Goal: Task Accomplishment & Management: Manage account settings

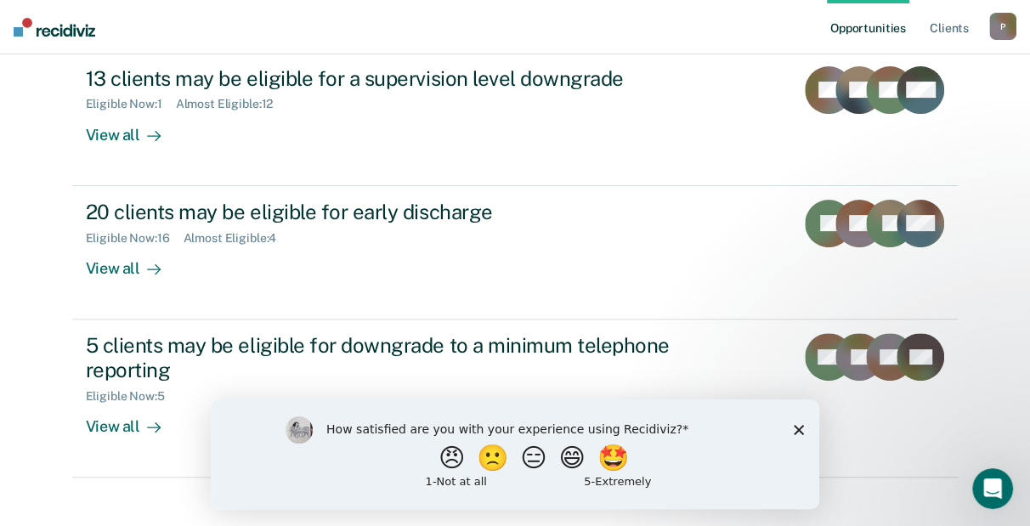
scroll to position [220, 0]
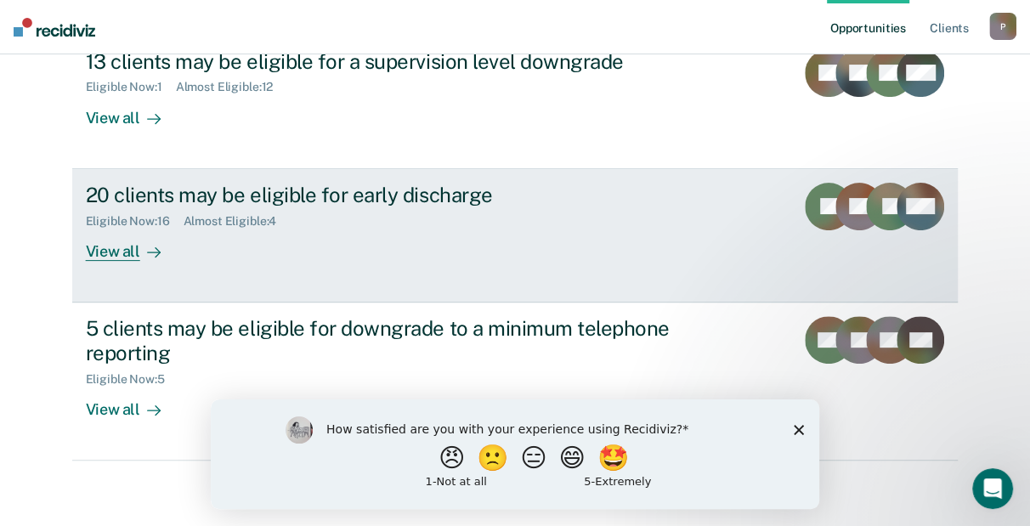
click at [413, 201] on div "20 clients may be eligible for early discharge" at bounding box center [384, 195] width 597 height 25
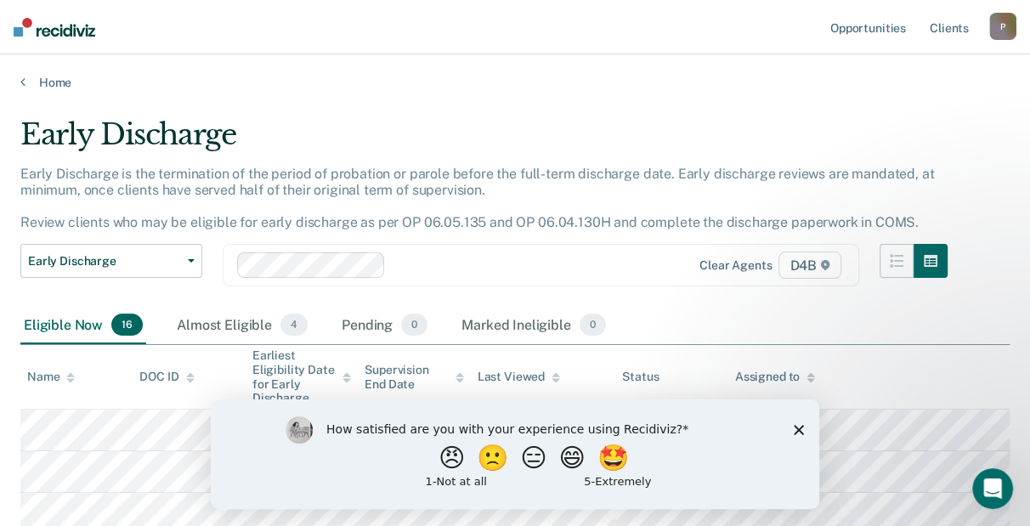
scroll to position [170, 0]
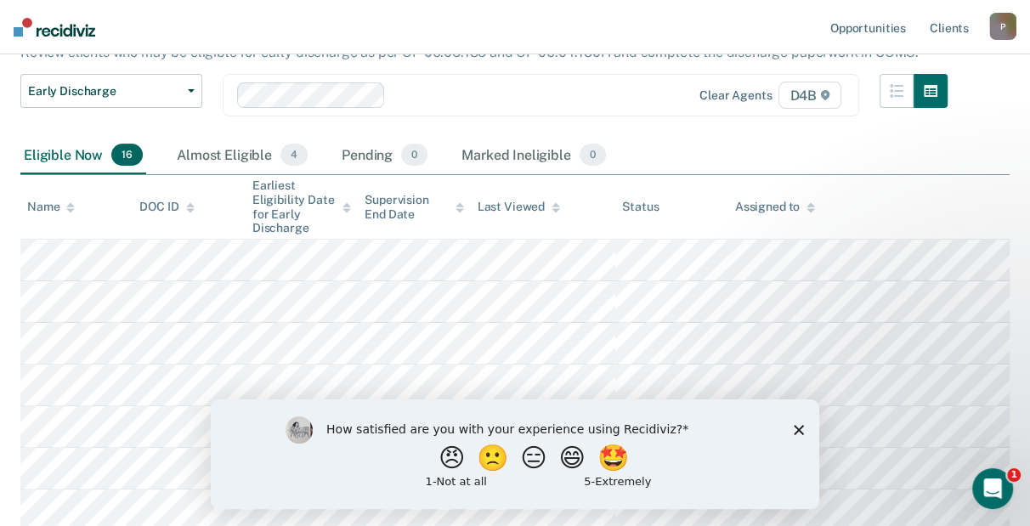
click at [803, 428] on icon "Close survey" at bounding box center [799, 429] width 10 height 10
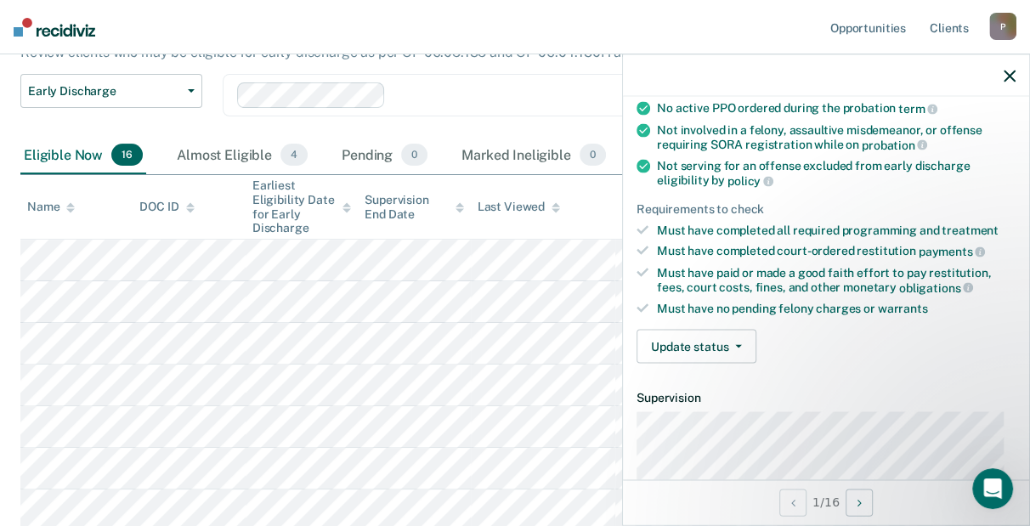
scroll to position [339, 0]
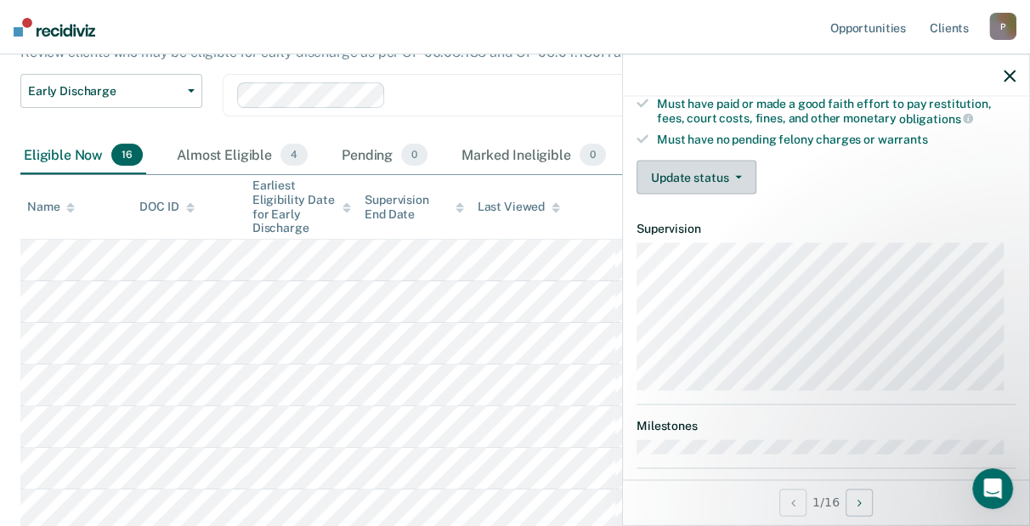
click at [720, 179] on button "Update status" at bounding box center [697, 178] width 120 height 34
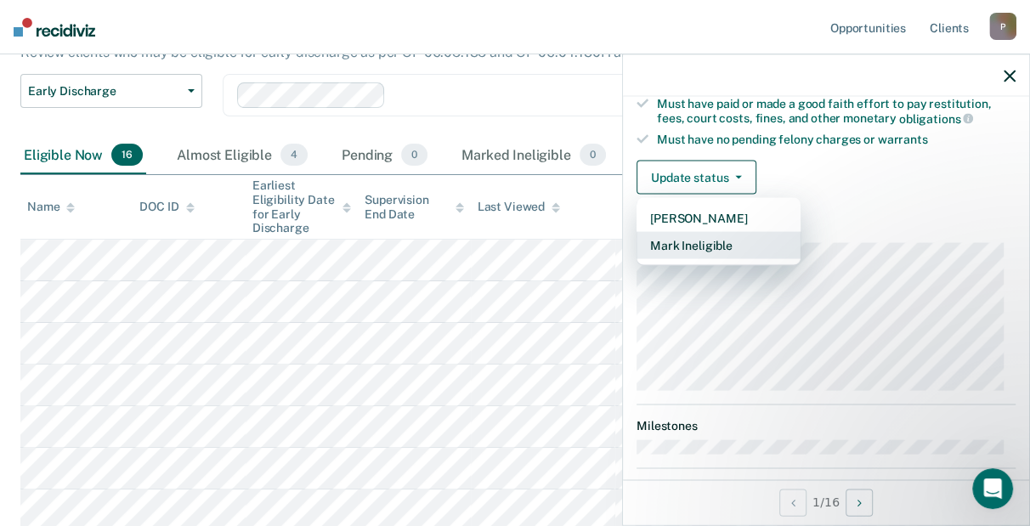
click at [705, 244] on button "Mark Ineligible" at bounding box center [719, 245] width 164 height 27
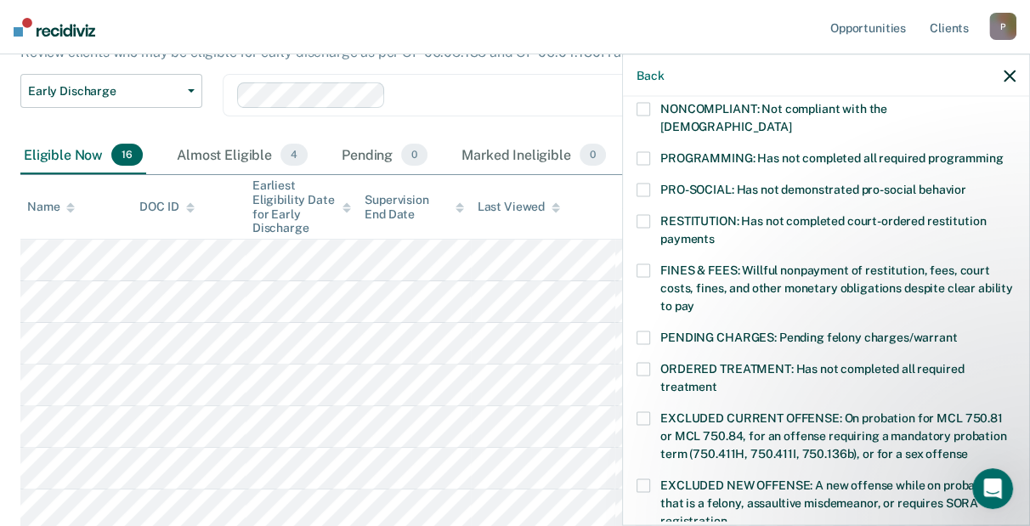
click at [888, 108] on span "NONCOMPLIANT: Not compliant with the [DEMOGRAPHIC_DATA]" at bounding box center [774, 117] width 227 height 31
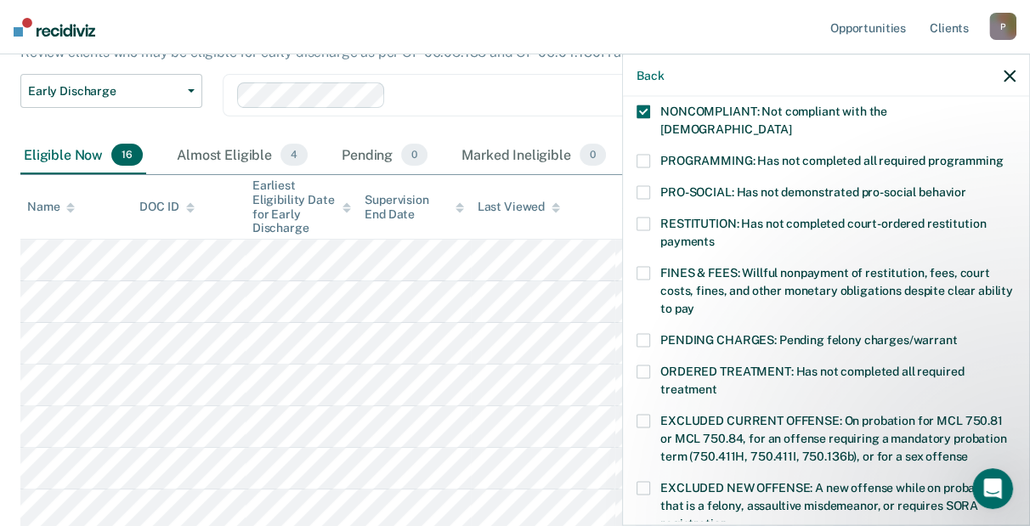
scroll to position [255, 0]
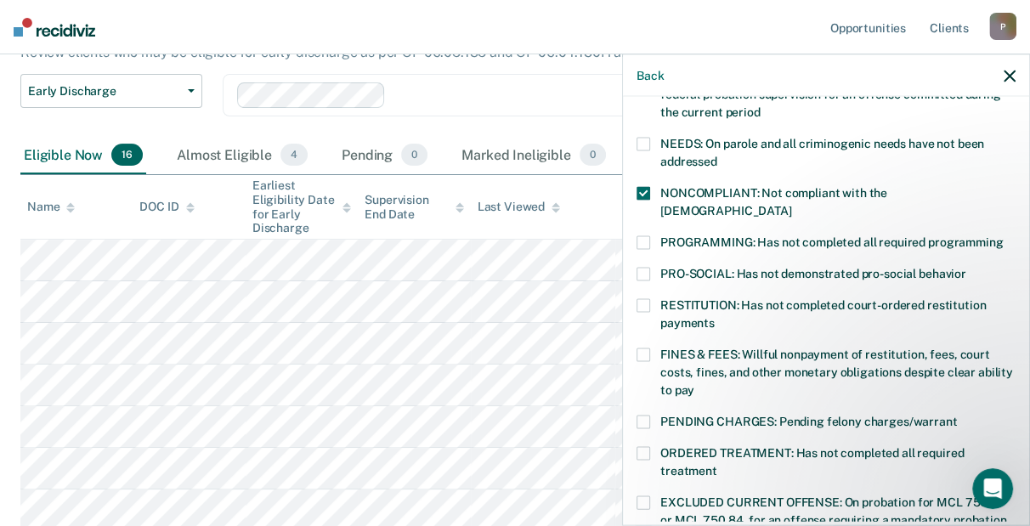
click at [669, 197] on label "NONCOMPLIANT: Not compliant with the [DEMOGRAPHIC_DATA]" at bounding box center [826, 205] width 379 height 36
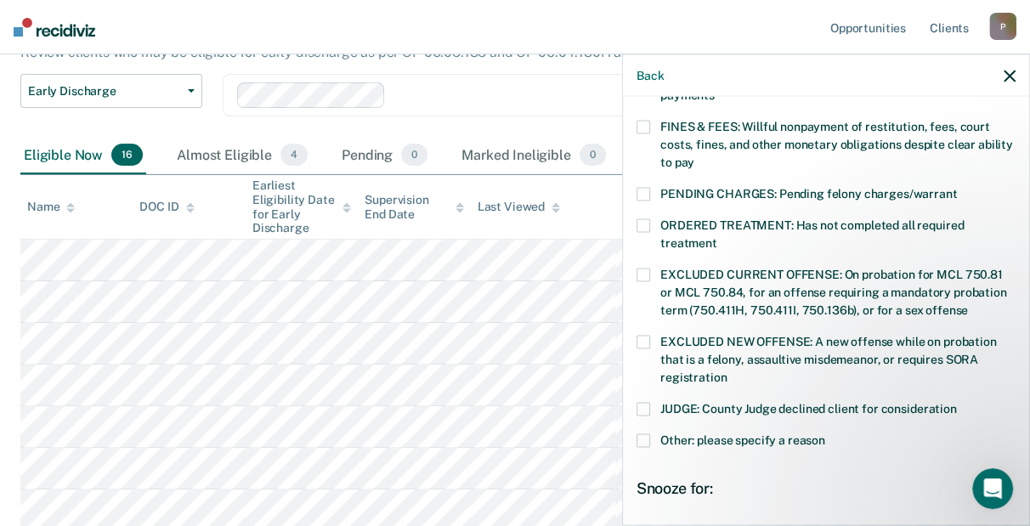
scroll to position [510, 0]
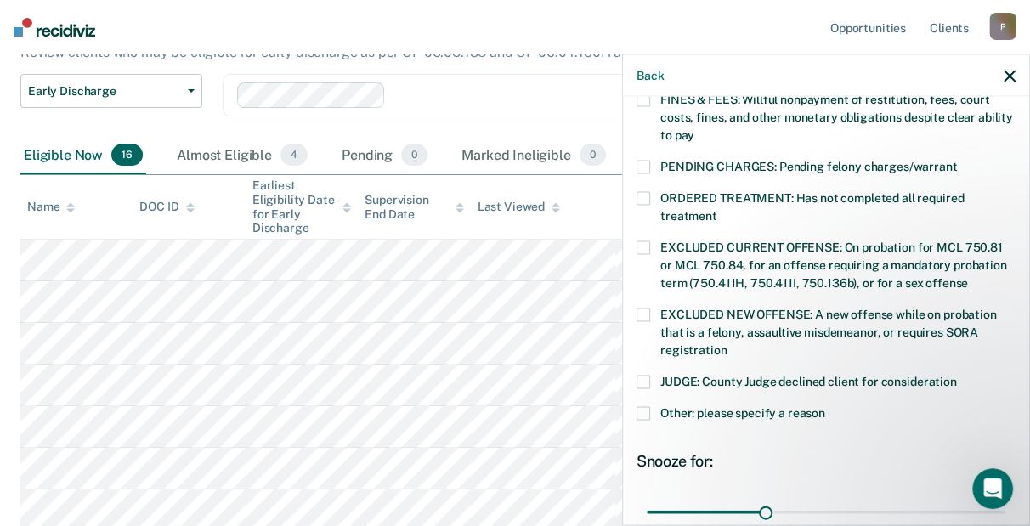
click at [789, 406] on span "Other: please specify a reason" at bounding box center [743, 413] width 165 height 14
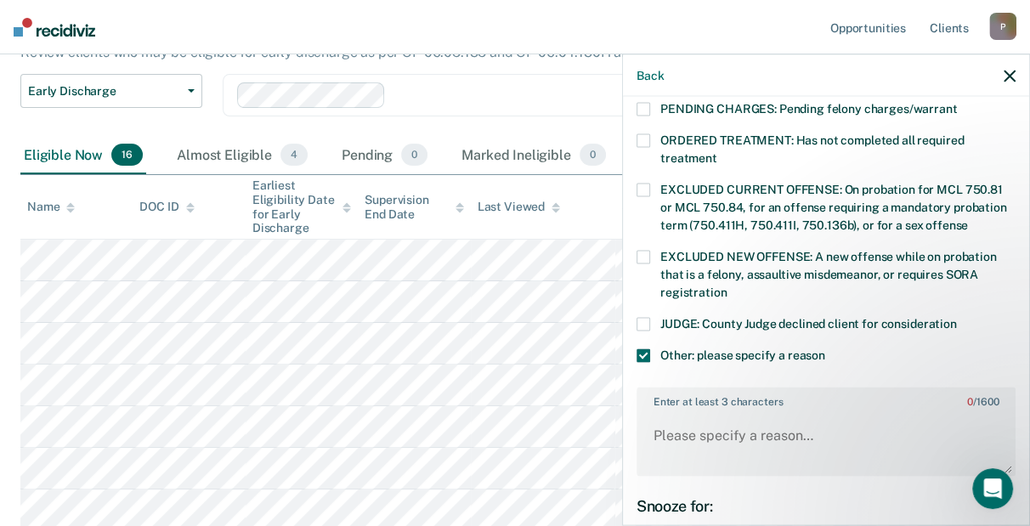
scroll to position [595, 0]
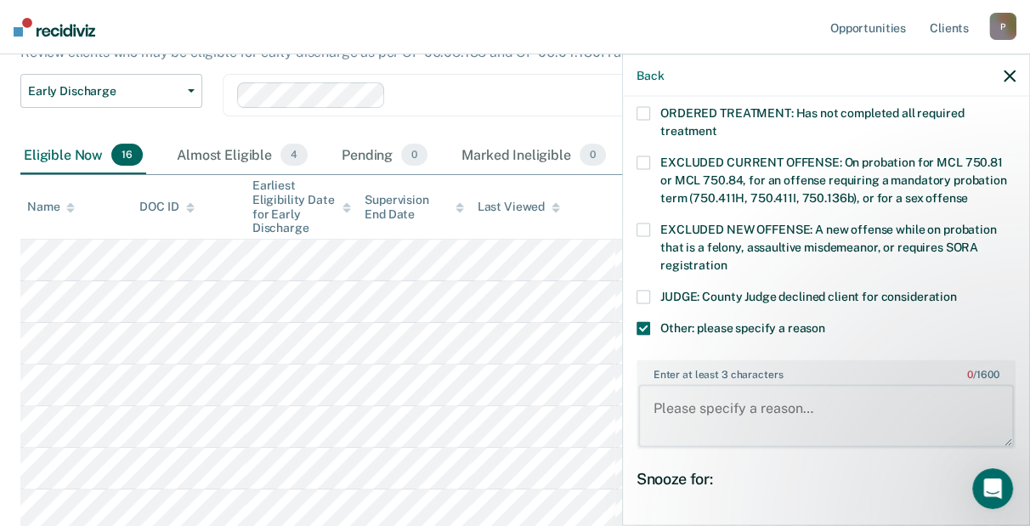
click at [741, 401] on textarea "Enter at least 3 characters 0 / 1600" at bounding box center [826, 415] width 376 height 63
drag, startPoint x: 810, startPoint y: 389, endPoint x: 699, endPoint y: 397, distance: 111.7
click at [700, 397] on textarea "needs to completed CS." at bounding box center [826, 415] width 376 height 63
click at [864, 388] on textarea "needs to completed CS." at bounding box center [826, 415] width 376 height 63
drag, startPoint x: 825, startPoint y: 392, endPoint x: 677, endPoint y: 400, distance: 149.0
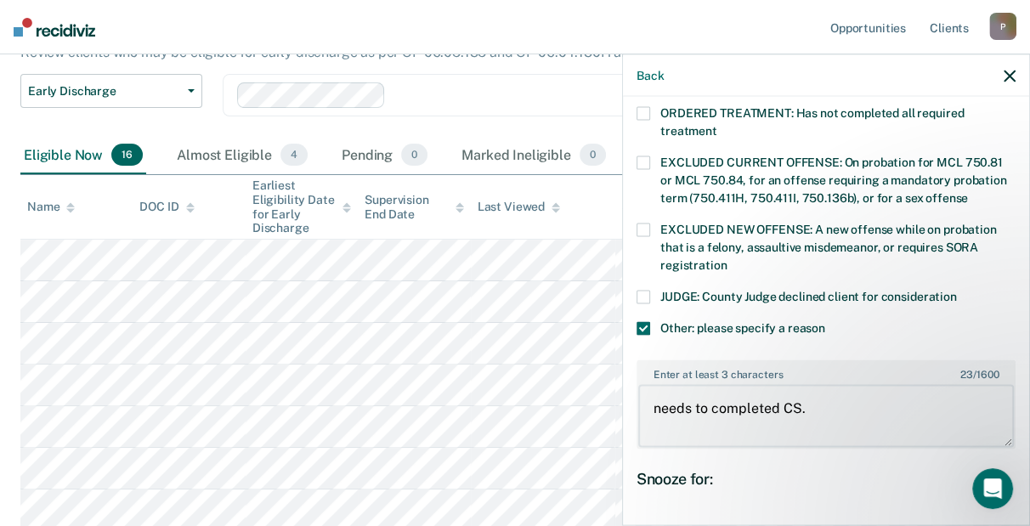
click at [645, 412] on textarea "needs to completed CS." at bounding box center [826, 415] width 376 height 63
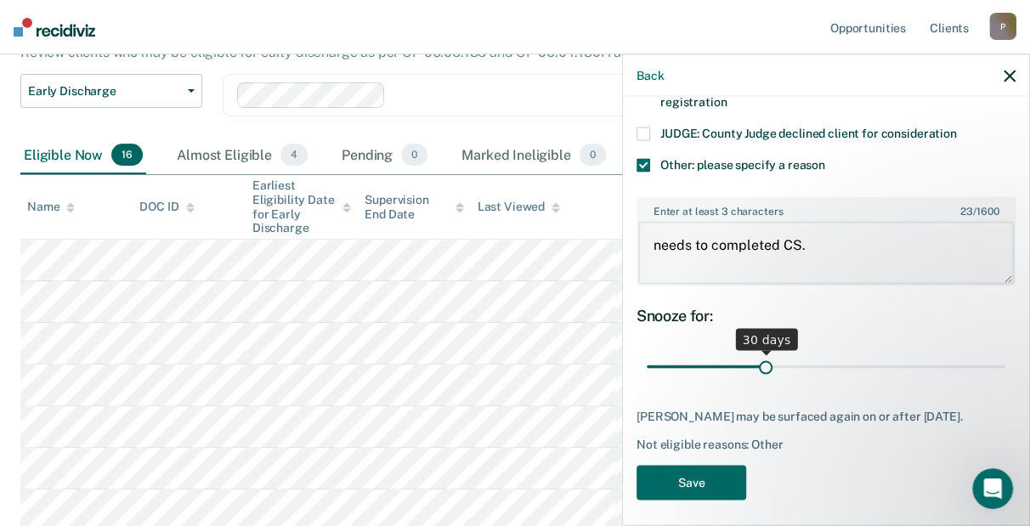
type textarea "needs to completed CS."
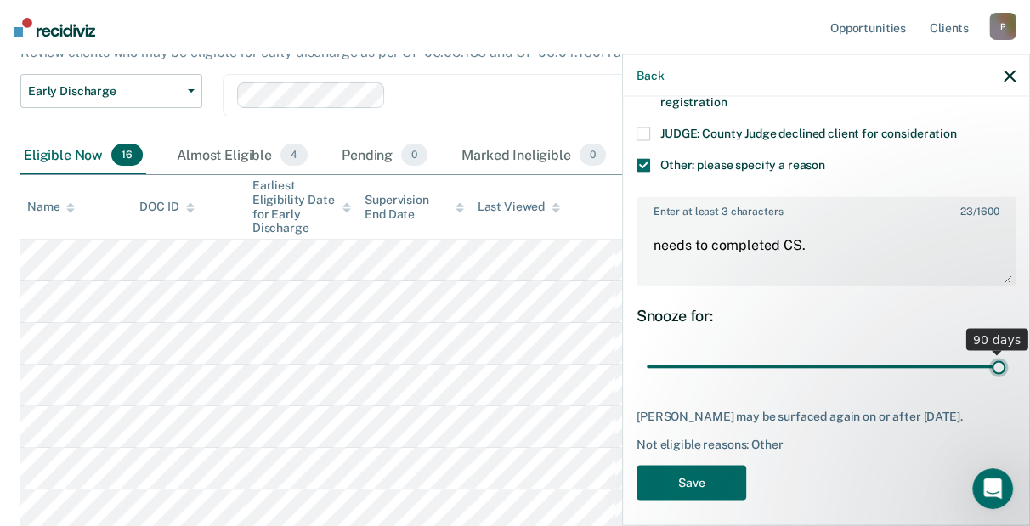
drag, startPoint x: 768, startPoint y: 343, endPoint x: 1172, endPoint y: 340, distance: 403.8
type input "90"
click at [1006, 352] on input "range" at bounding box center [826, 367] width 359 height 30
click at [692, 468] on button "Save" at bounding box center [692, 483] width 110 height 35
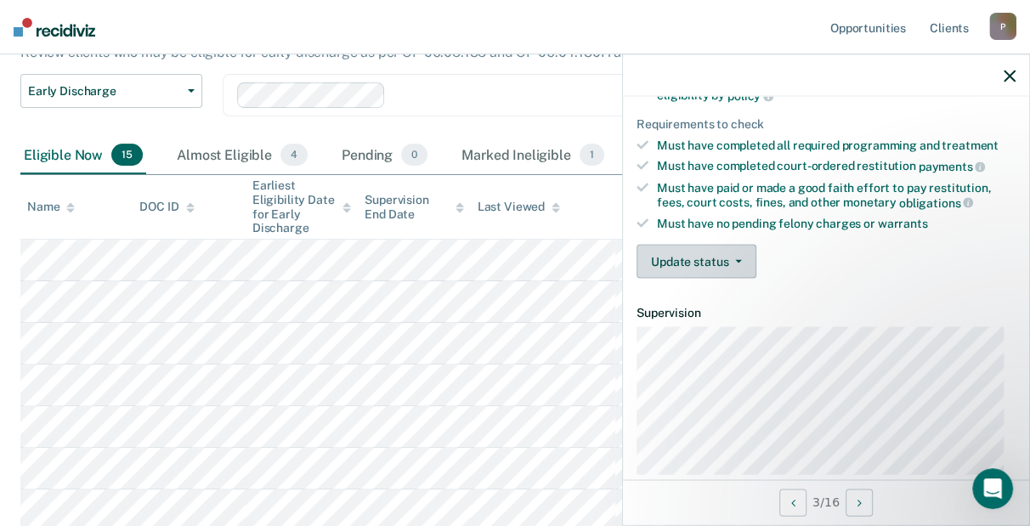
scroll to position [187, 0]
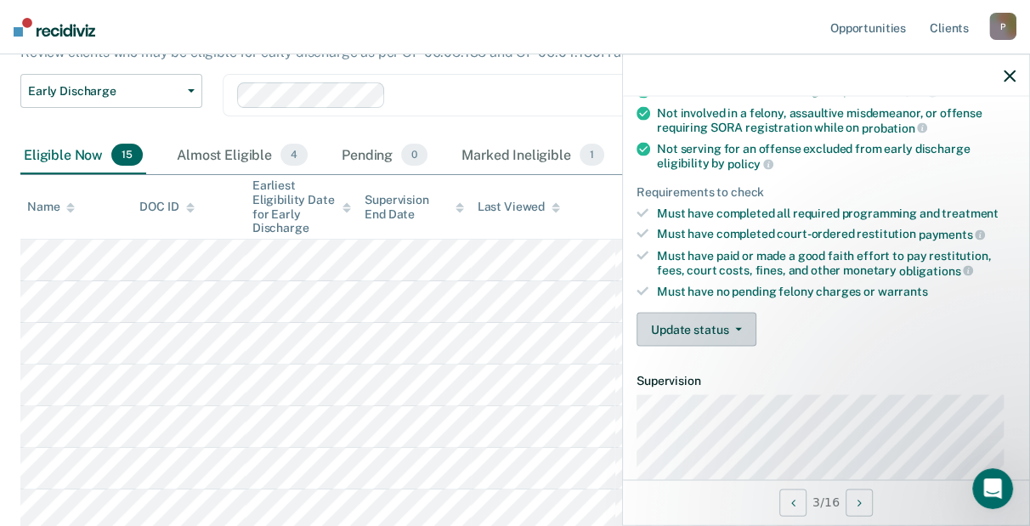
click at [702, 328] on button "Update status" at bounding box center [697, 330] width 120 height 34
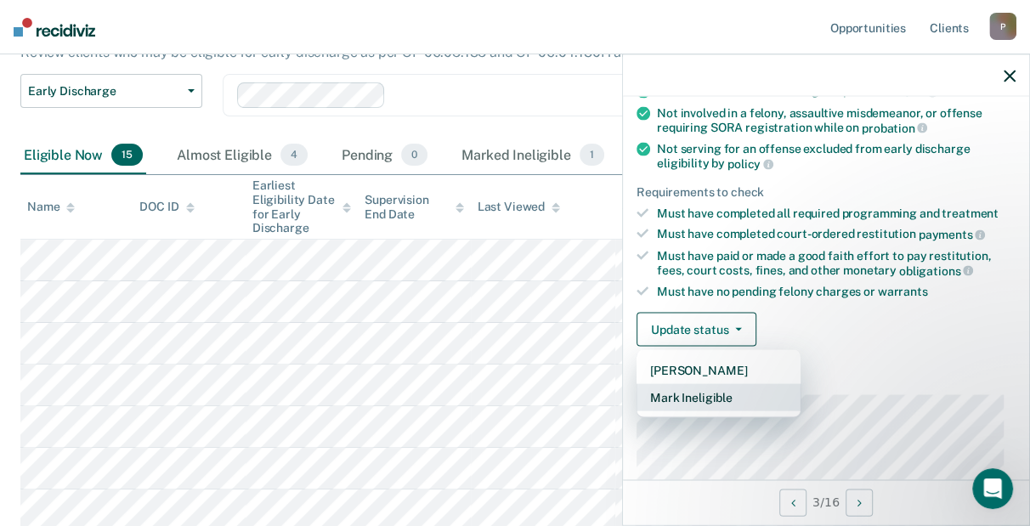
click at [705, 394] on button "Mark Ineligible" at bounding box center [719, 397] width 164 height 27
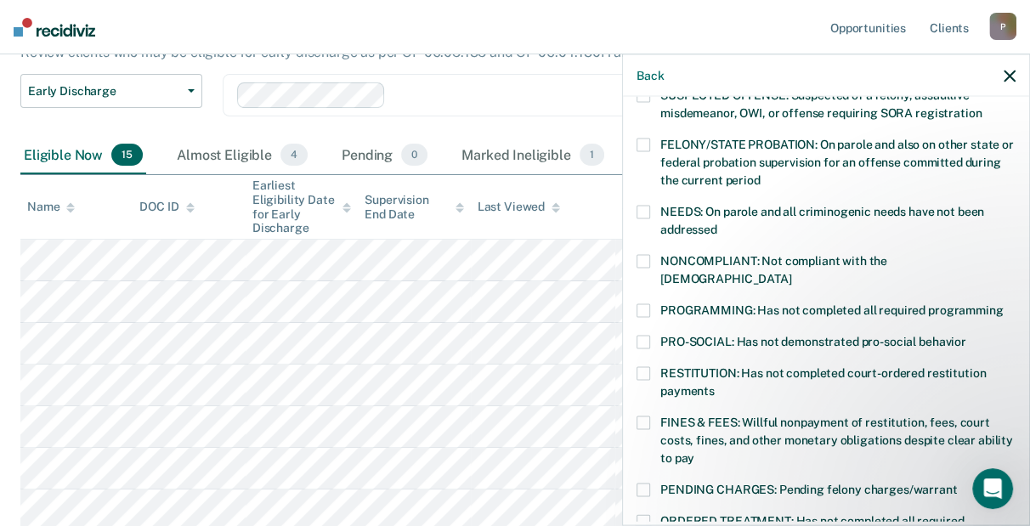
click at [838, 367] on label "RESTITUTION: Has not completed court-ordered restitution payments" at bounding box center [826, 385] width 379 height 36
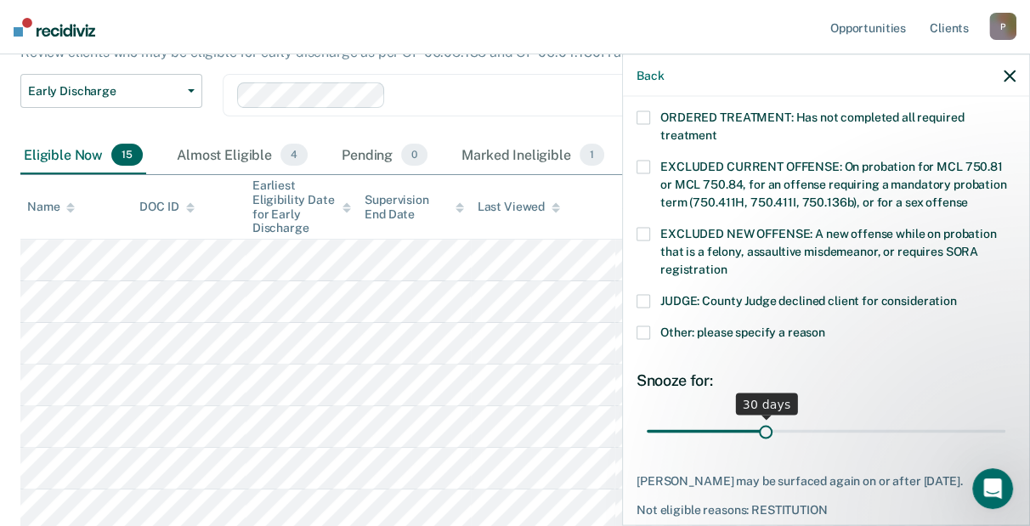
scroll to position [612, 0]
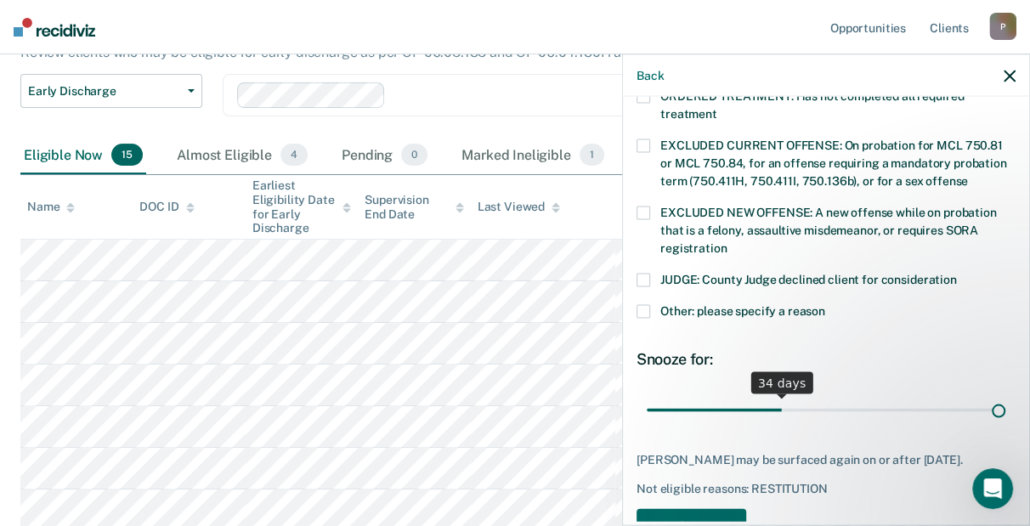
drag, startPoint x: 756, startPoint y: 395, endPoint x: 1098, endPoint y: 366, distance: 343.9
type input "90"
click at [1006, 395] on input "range" at bounding box center [826, 410] width 359 height 30
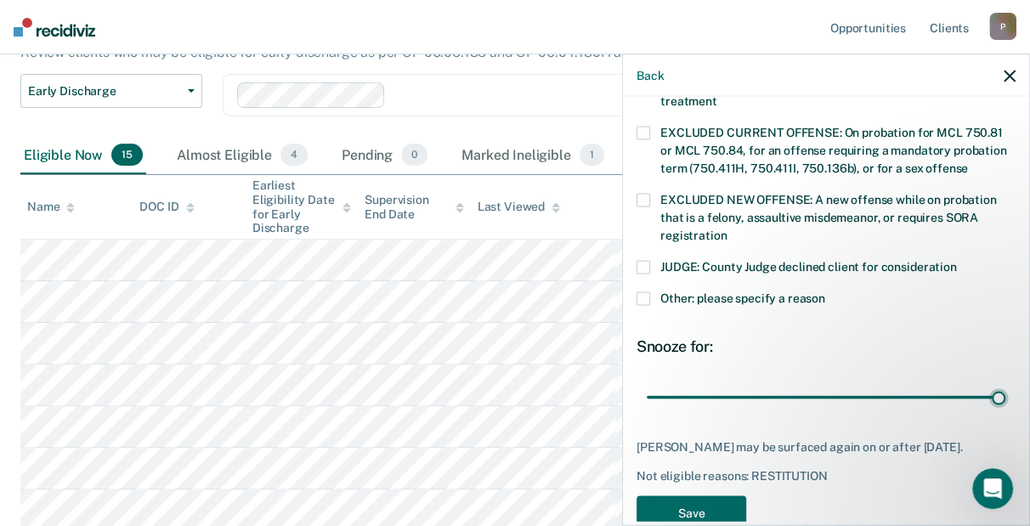
scroll to position [643, 0]
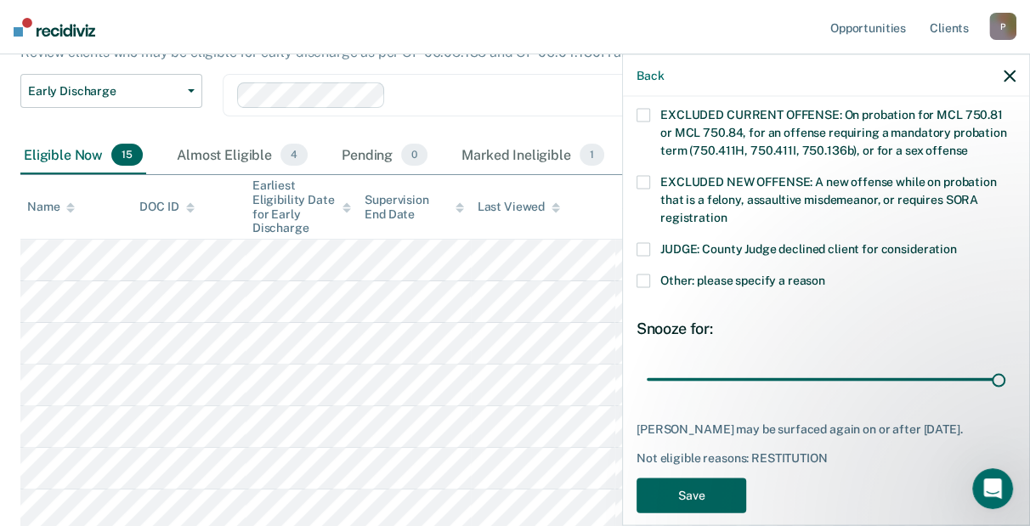
click at [700, 479] on button "Save" at bounding box center [692, 496] width 110 height 35
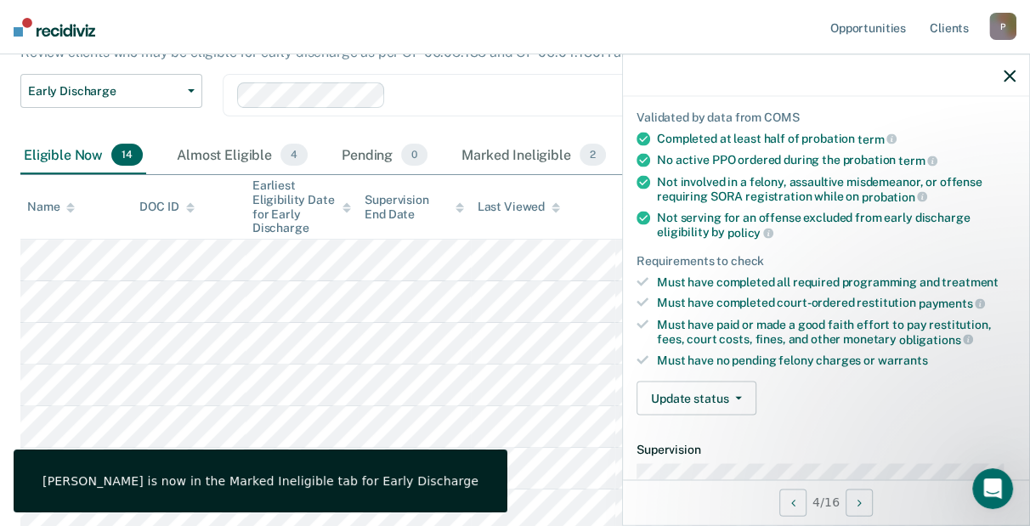
scroll to position [102, 0]
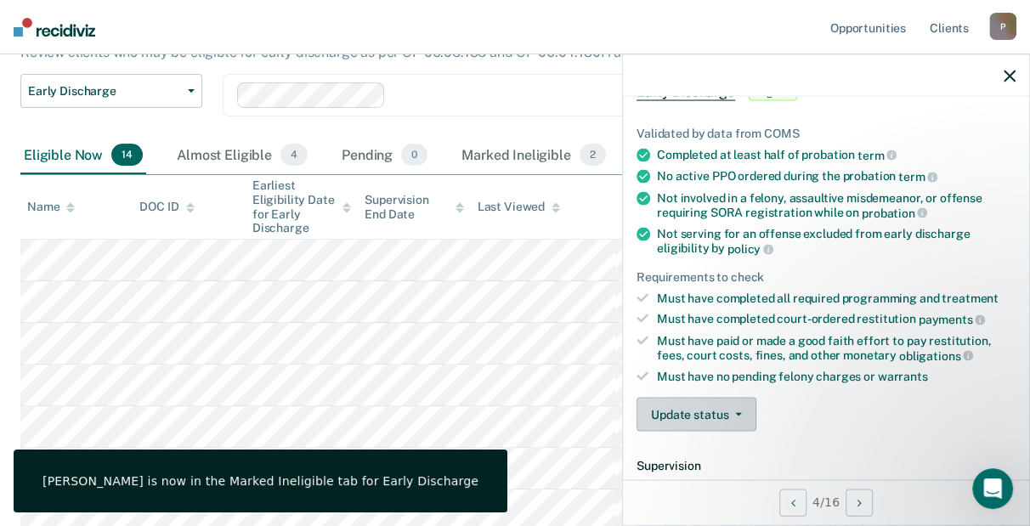
click at [709, 416] on button "Update status" at bounding box center [697, 415] width 120 height 34
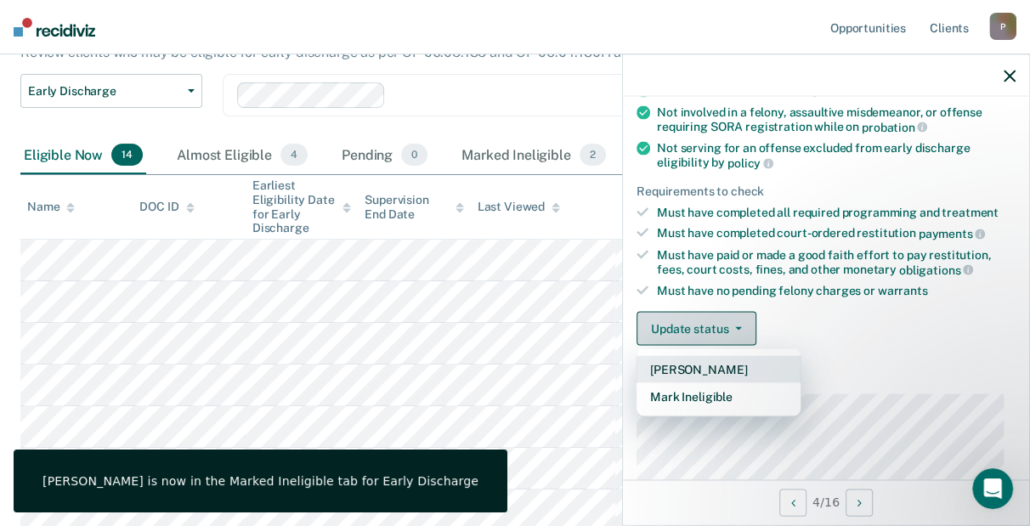
scroll to position [272, 0]
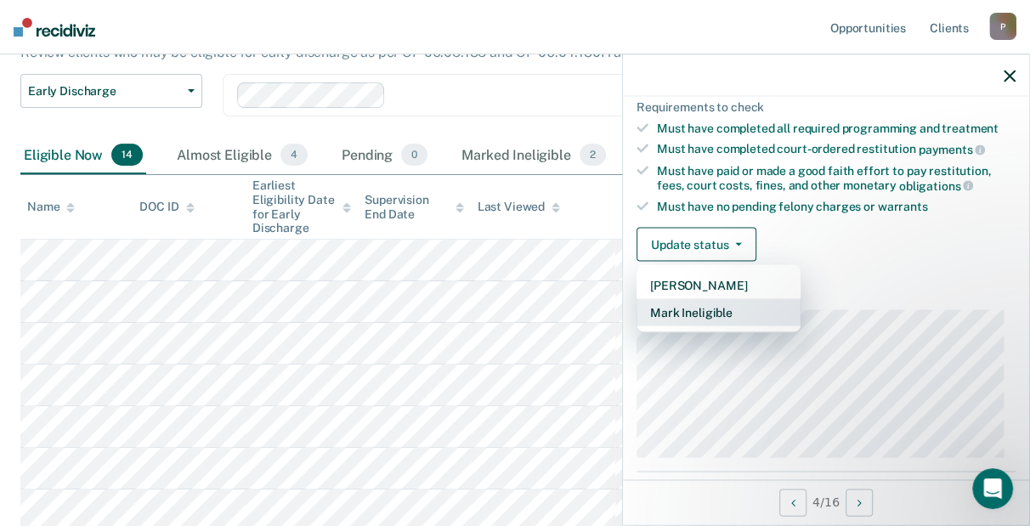
click at [740, 305] on button "Mark Ineligible" at bounding box center [719, 312] width 164 height 27
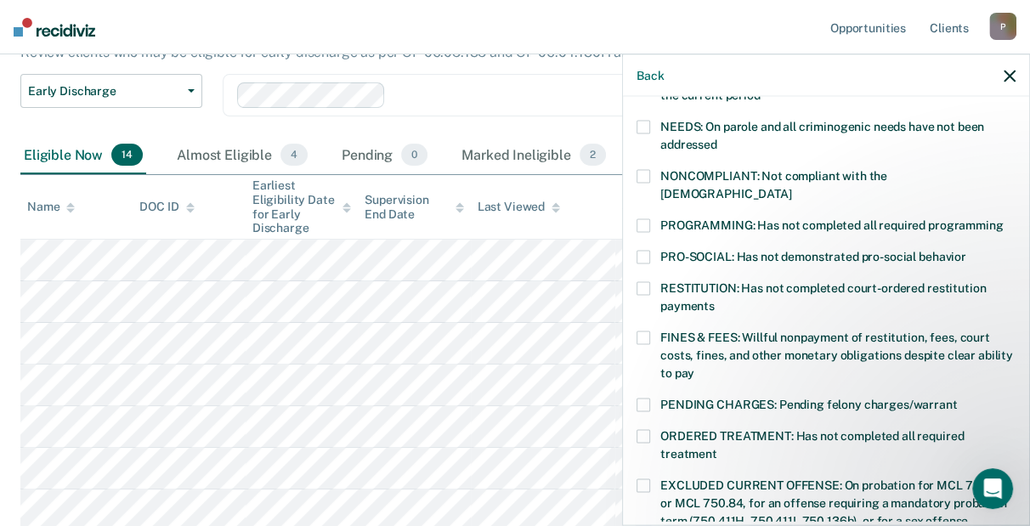
click at [728, 281] on span "RESTITUTION: Has not completed court-ordered restitution payments" at bounding box center [824, 296] width 326 height 31
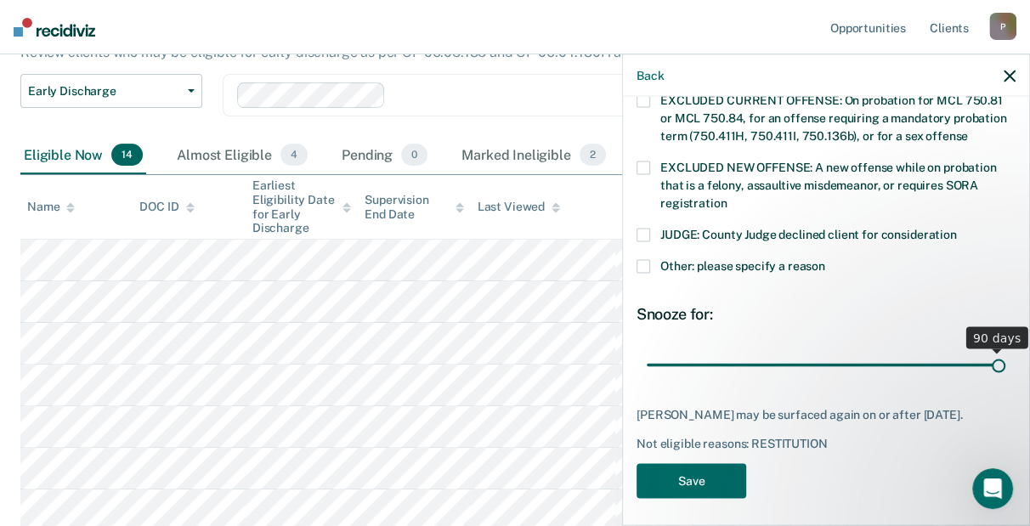
scroll to position [657, 0]
drag, startPoint x: 766, startPoint y: 355, endPoint x: 1155, endPoint y: 348, distance: 389.4
type input "90"
click at [1006, 350] on input "range" at bounding box center [826, 365] width 359 height 30
click at [686, 467] on button "Save" at bounding box center [692, 481] width 110 height 35
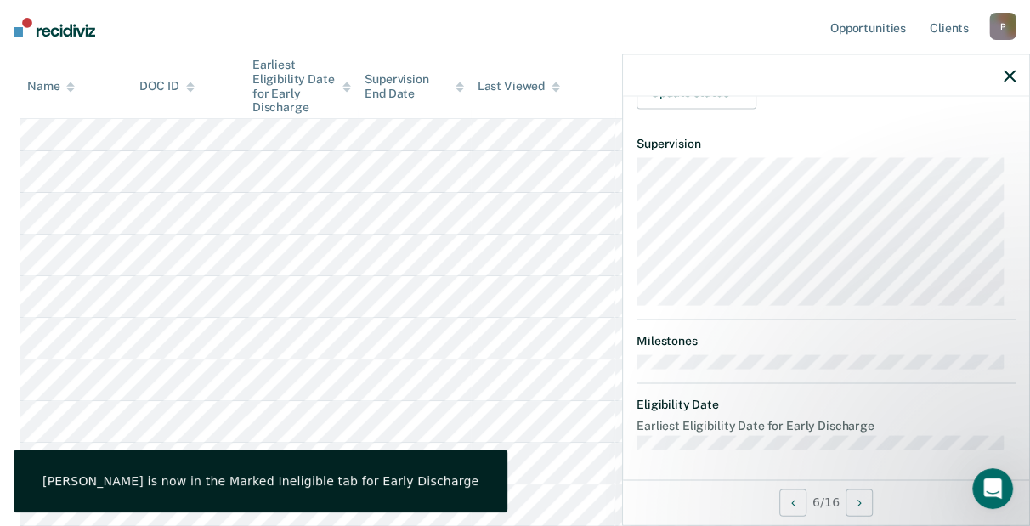
scroll to position [339, 0]
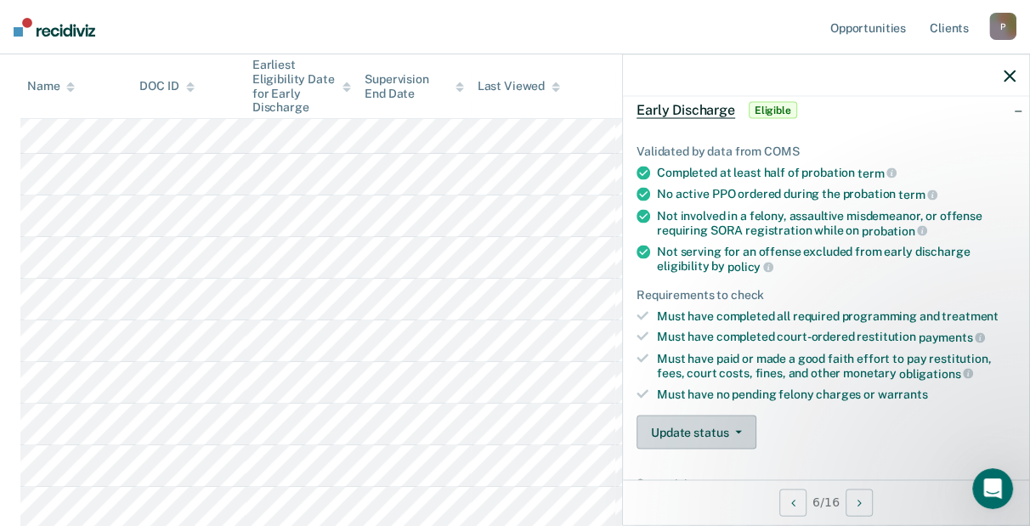
click at [696, 441] on button "Update status" at bounding box center [697, 433] width 120 height 34
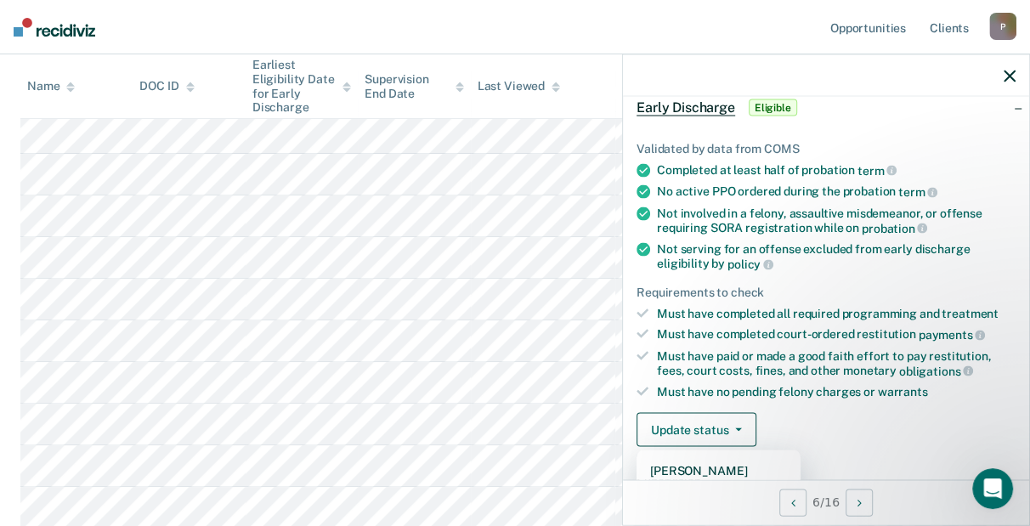
scroll to position [424, 0]
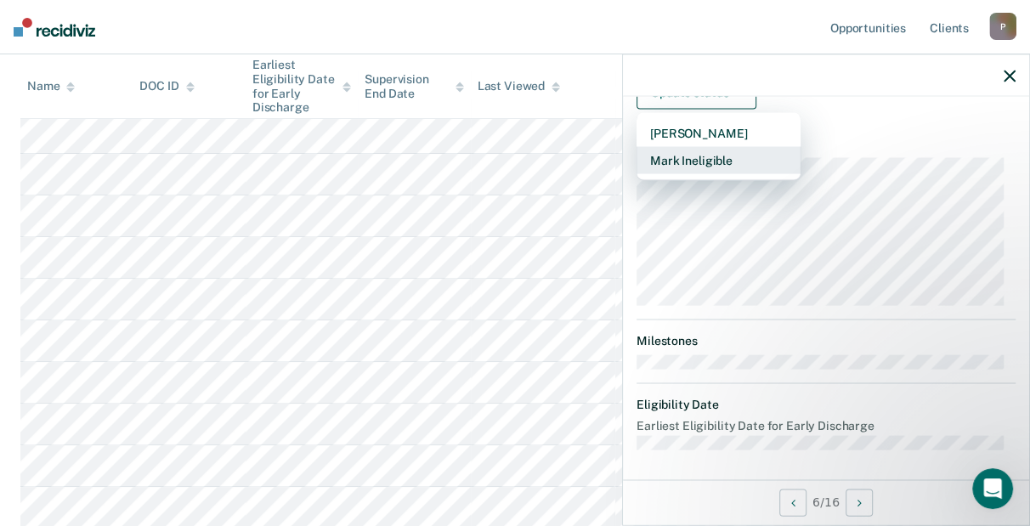
click at [711, 155] on button "Mark Ineligible" at bounding box center [719, 160] width 164 height 27
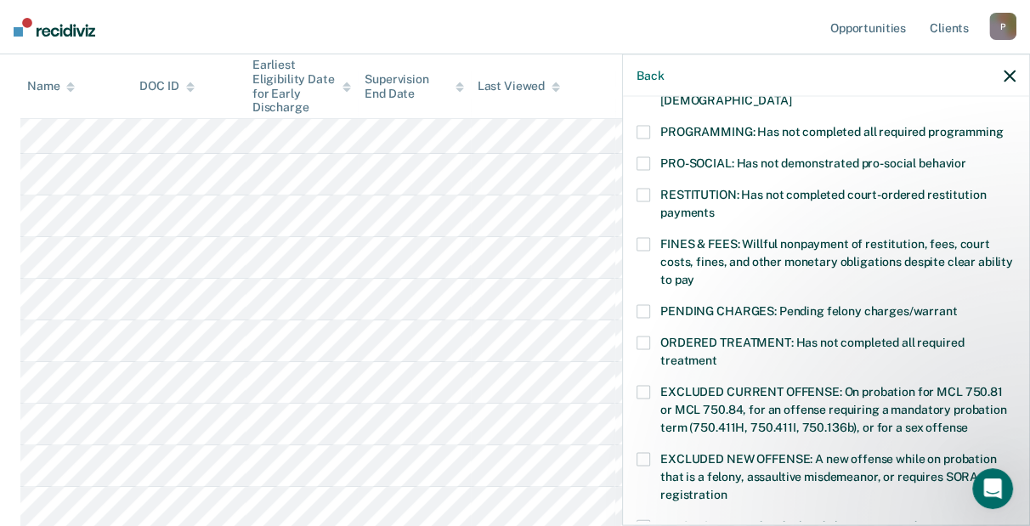
scroll to position [400, 0]
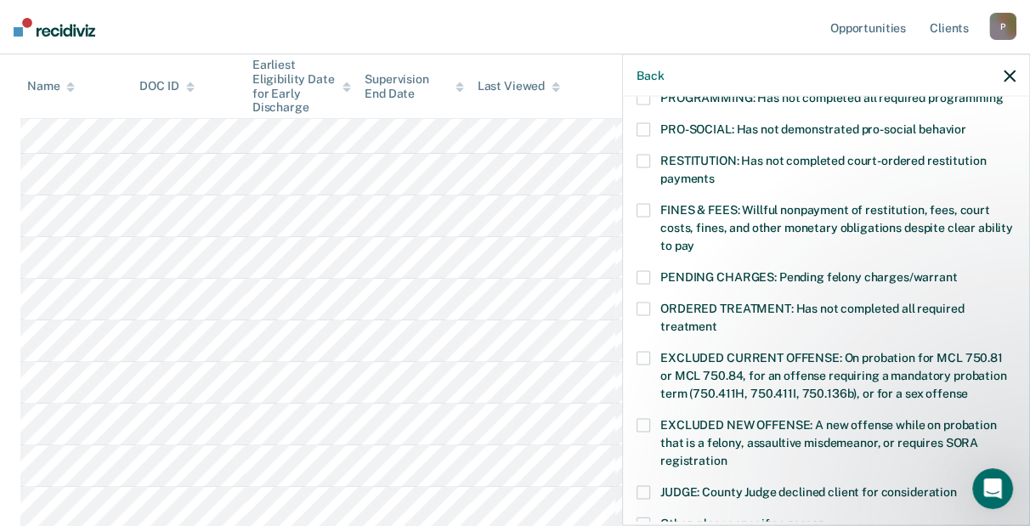
click at [731, 303] on label "ORDERED TREATMENT: Has not completed all required treatment" at bounding box center [826, 321] width 379 height 36
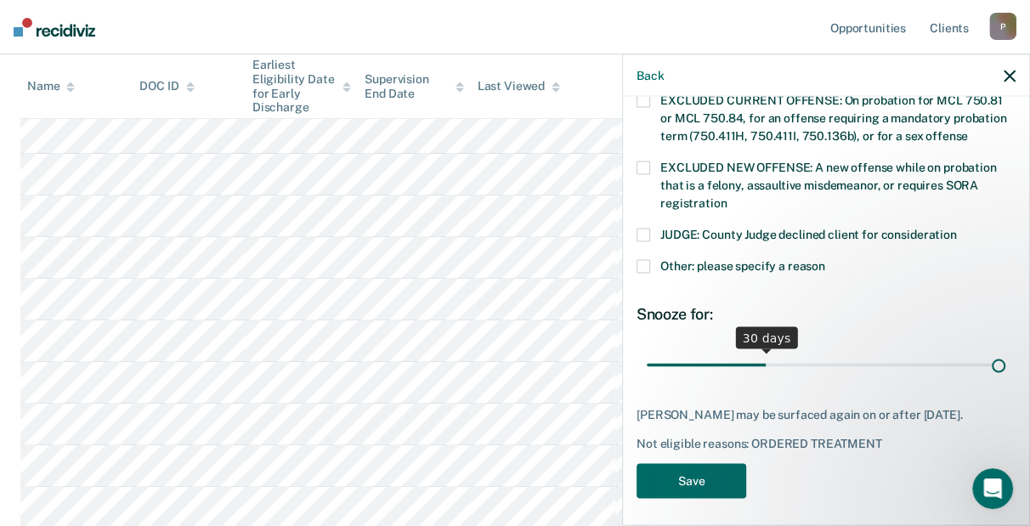
scroll to position [657, 0]
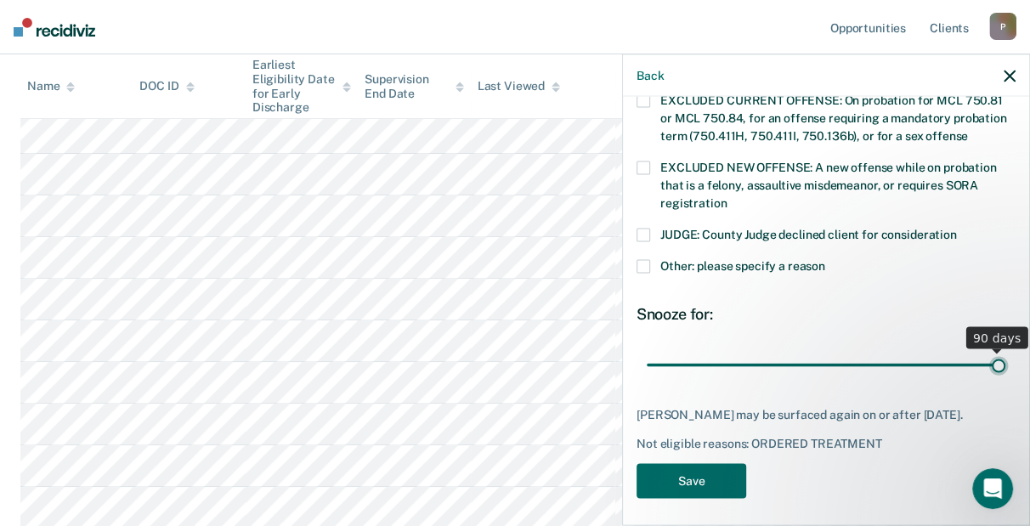
drag, startPoint x: 754, startPoint y: 344, endPoint x: 1143, endPoint y: 360, distance: 388.8
type input "90"
click at [1006, 360] on input "range" at bounding box center [826, 365] width 359 height 30
click at [693, 478] on button "Save" at bounding box center [692, 481] width 110 height 35
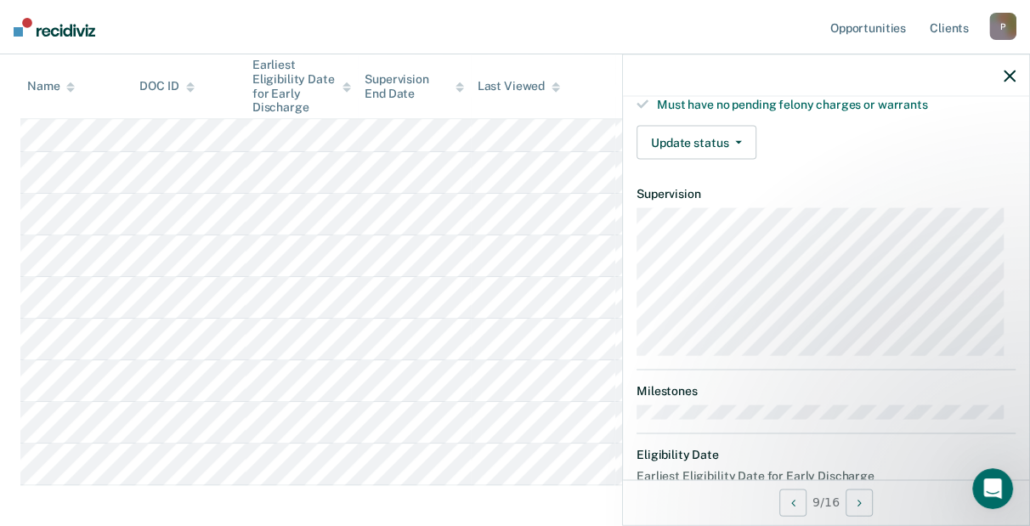
scroll to position [254, 0]
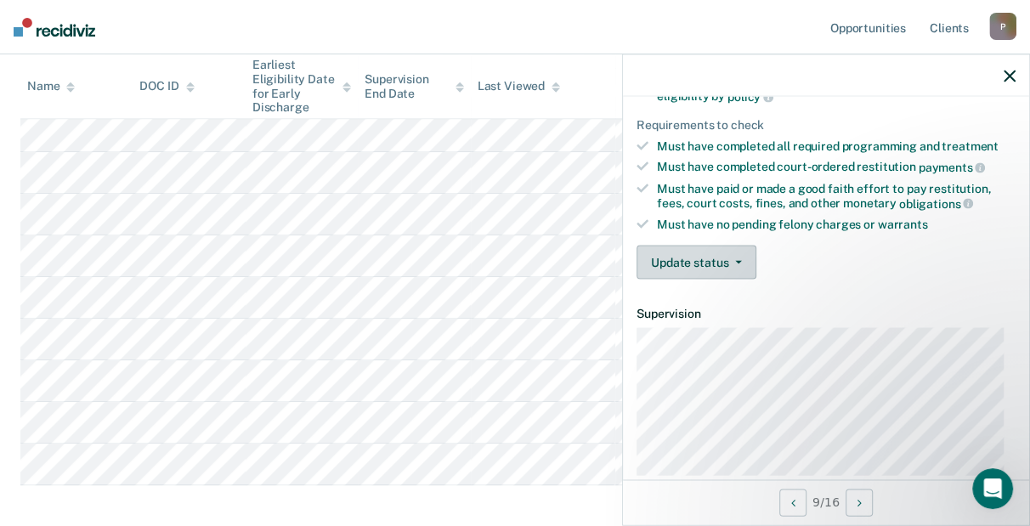
click at [674, 270] on button "Update status" at bounding box center [697, 263] width 120 height 34
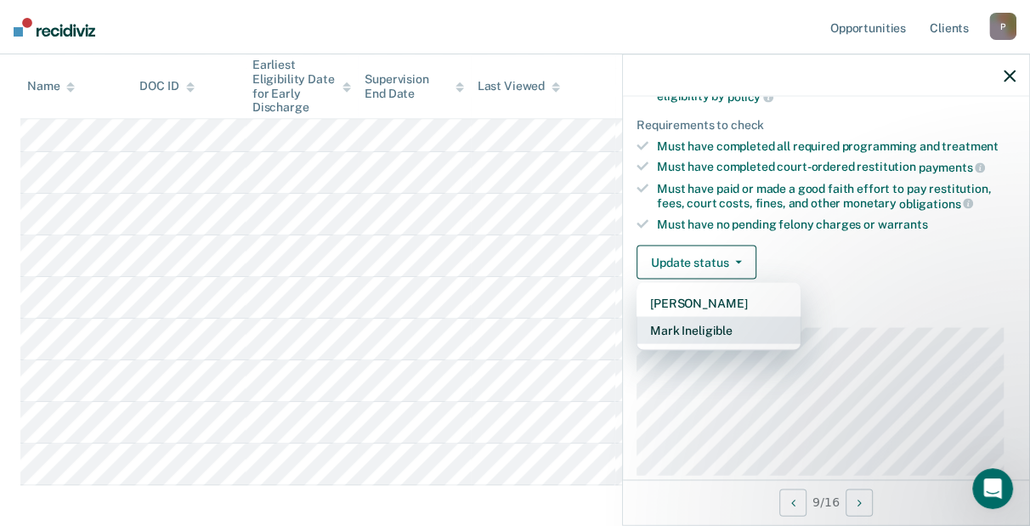
click at [702, 329] on button "Mark Ineligible" at bounding box center [719, 330] width 164 height 27
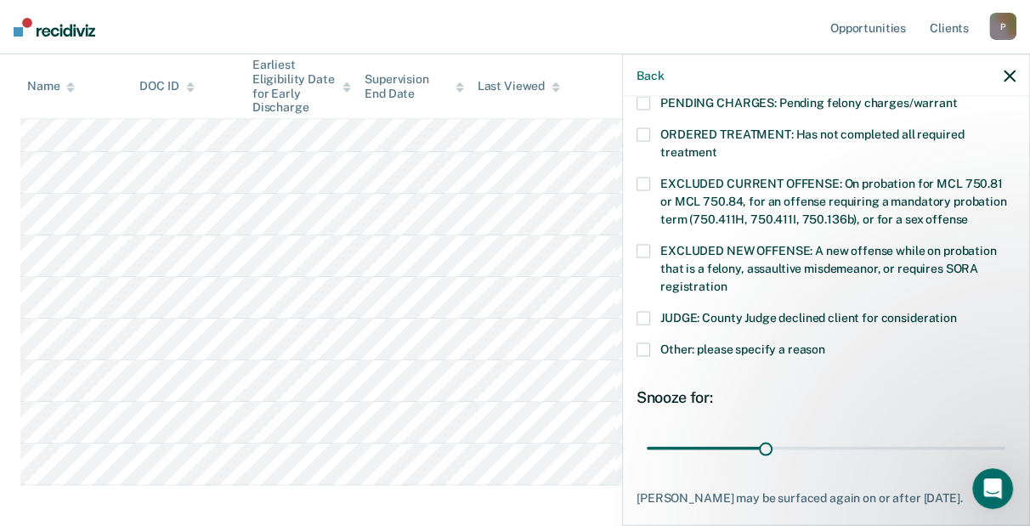
scroll to position [594, 0]
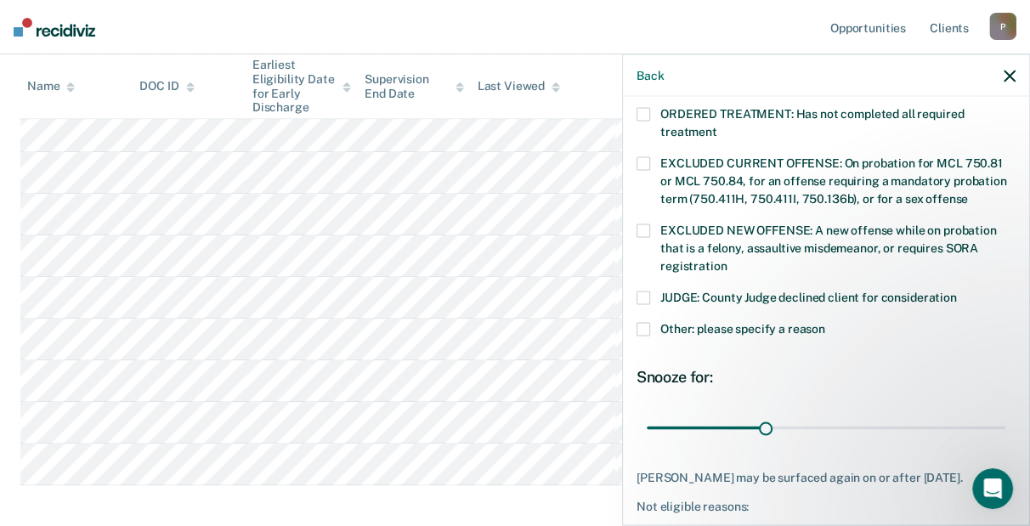
click at [718, 322] on span "Other: please specify a reason" at bounding box center [743, 329] width 165 height 14
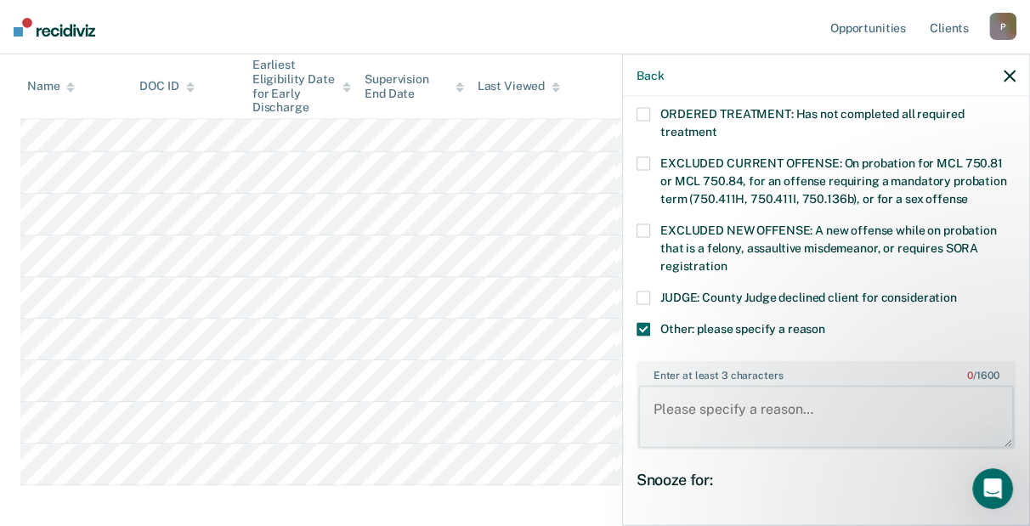
click at [718, 409] on textarea "Enter at least 3 characters 0 / 1600" at bounding box center [826, 416] width 376 height 63
paste textarea "needs to completed CS."
type textarea "needs to completed CS."
drag, startPoint x: 867, startPoint y: 496, endPoint x: 1059, endPoint y: 479, distance: 192.8
type input "90"
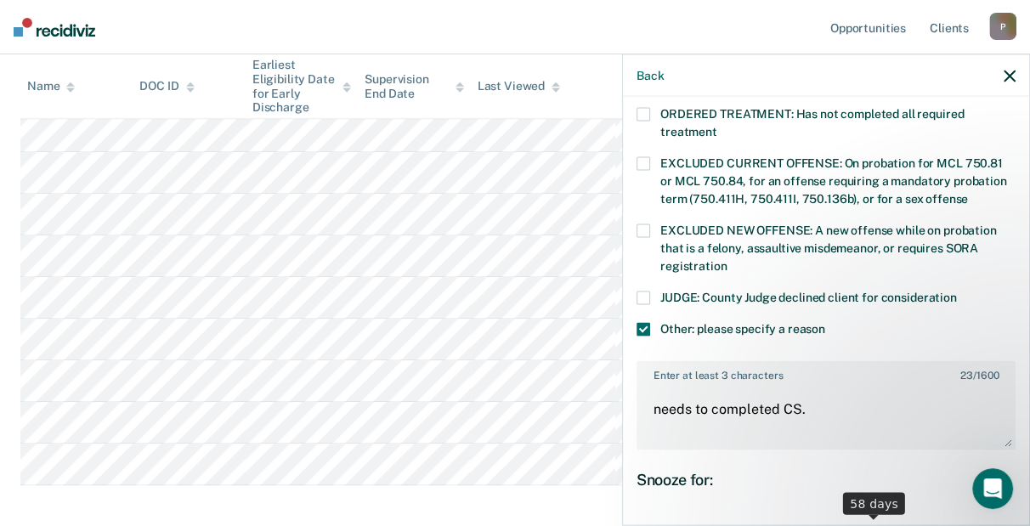
click at [1006, 516] on input "range" at bounding box center [826, 531] width 359 height 30
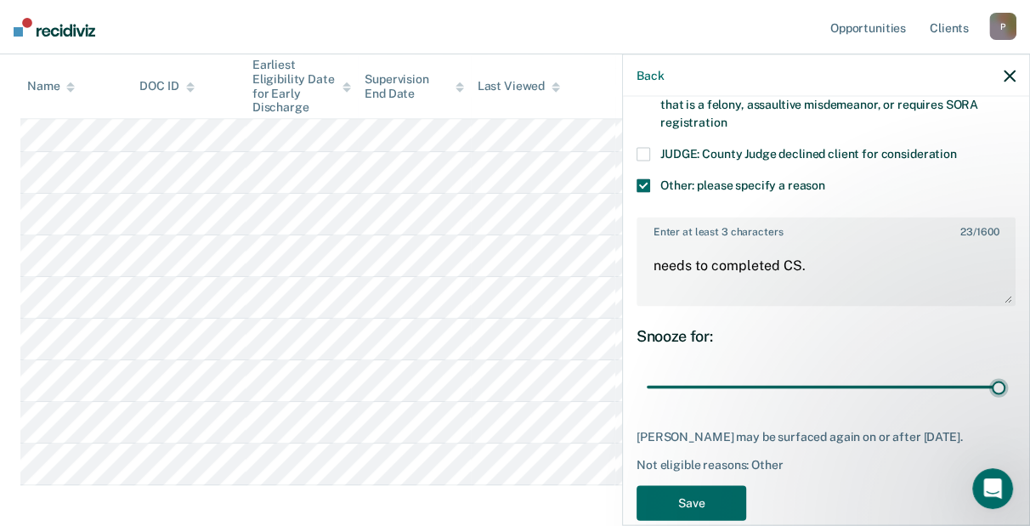
scroll to position [744, 0]
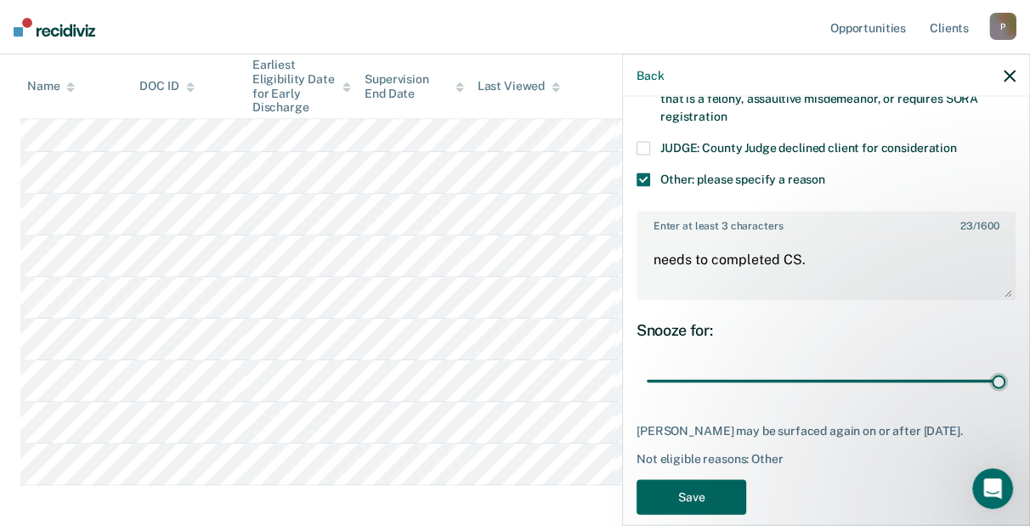
click at [694, 480] on button "Save" at bounding box center [692, 497] width 110 height 35
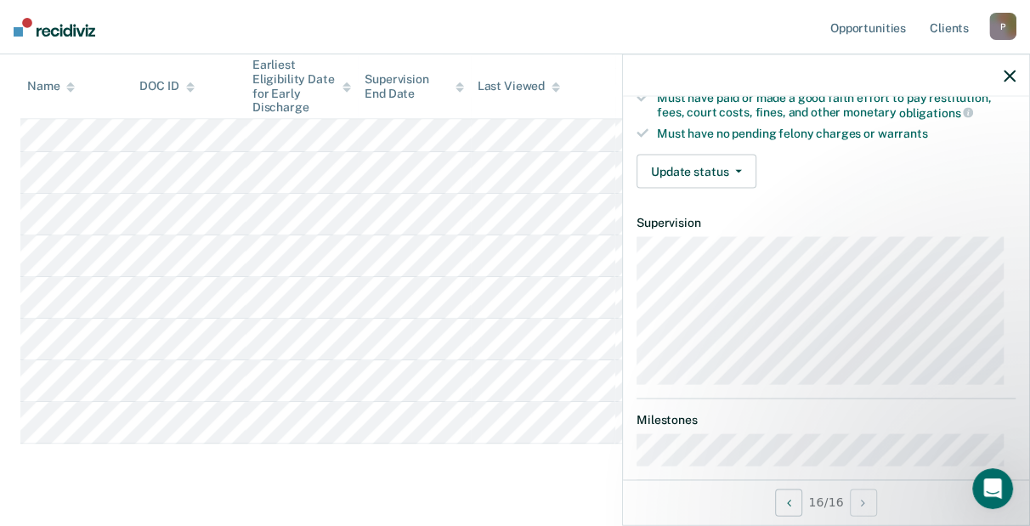
scroll to position [84, 0]
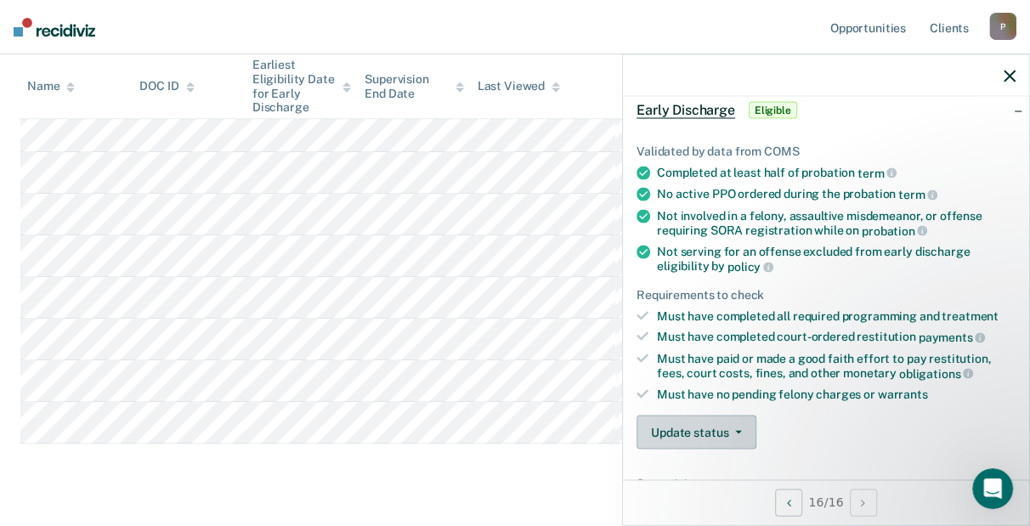
click at [684, 432] on button "Update status" at bounding box center [697, 433] width 120 height 34
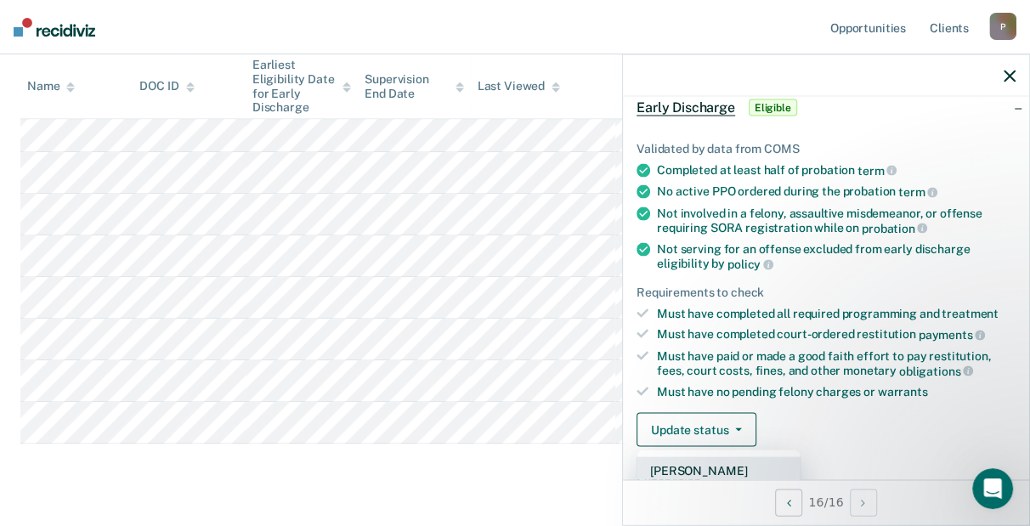
scroll to position [172, 0]
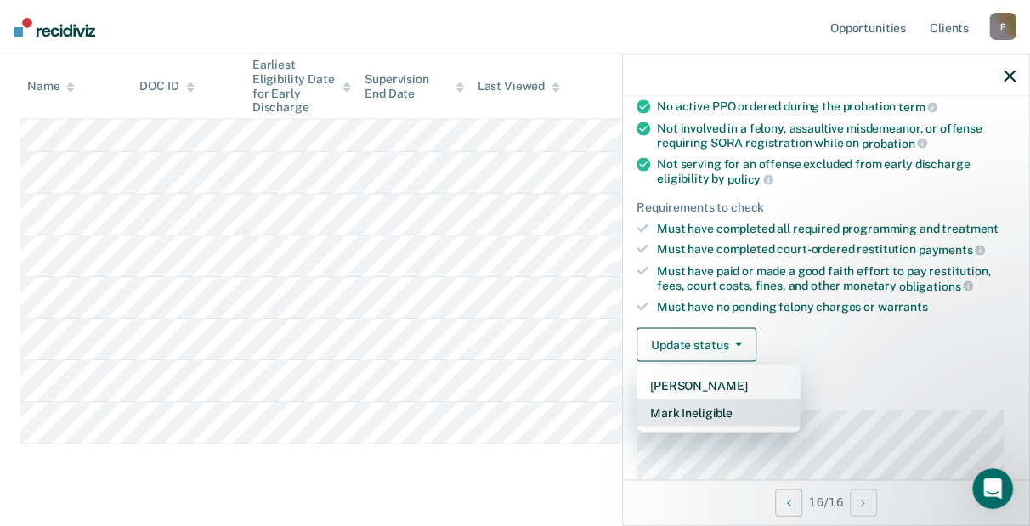
click at [729, 412] on button "Mark Ineligible" at bounding box center [719, 413] width 164 height 27
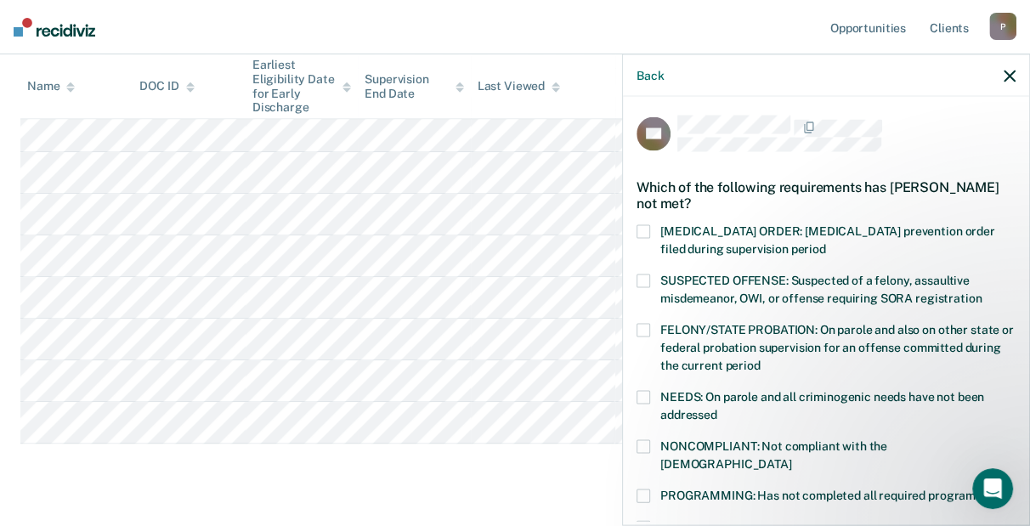
scroll to position [87, 0]
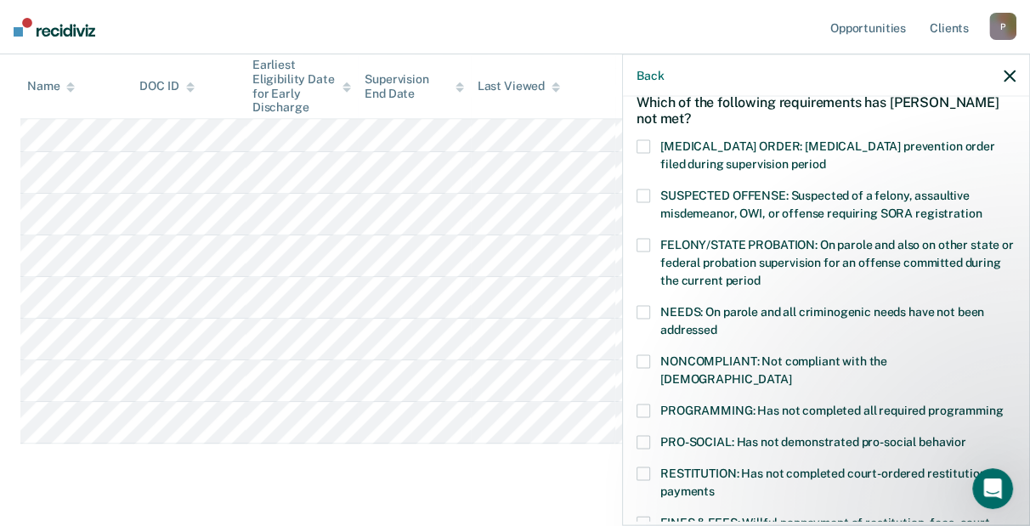
click at [823, 197] on span "SUSPECTED OFFENSE: Suspected of a felony, assaultive misdemeanor, OWI, or offen…" at bounding box center [821, 204] width 321 height 31
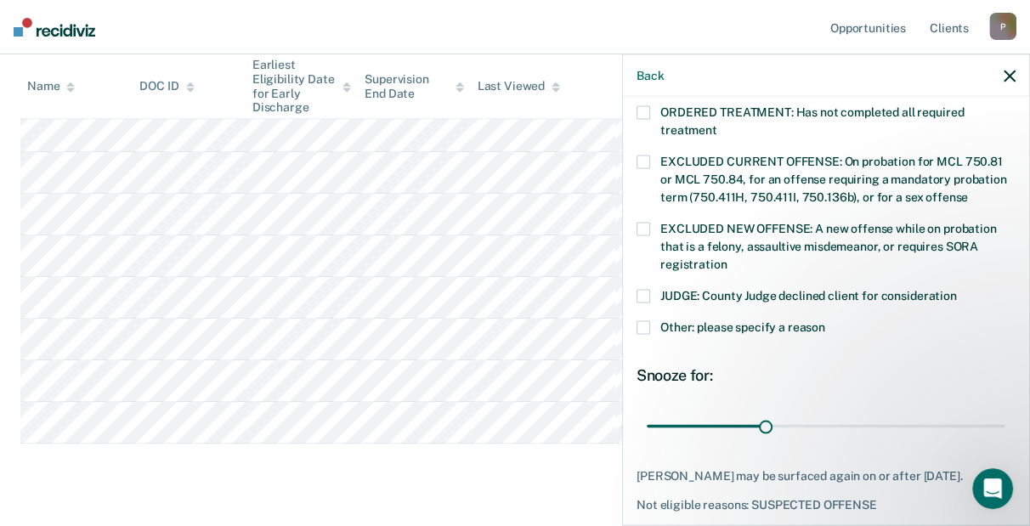
scroll to position [657, 0]
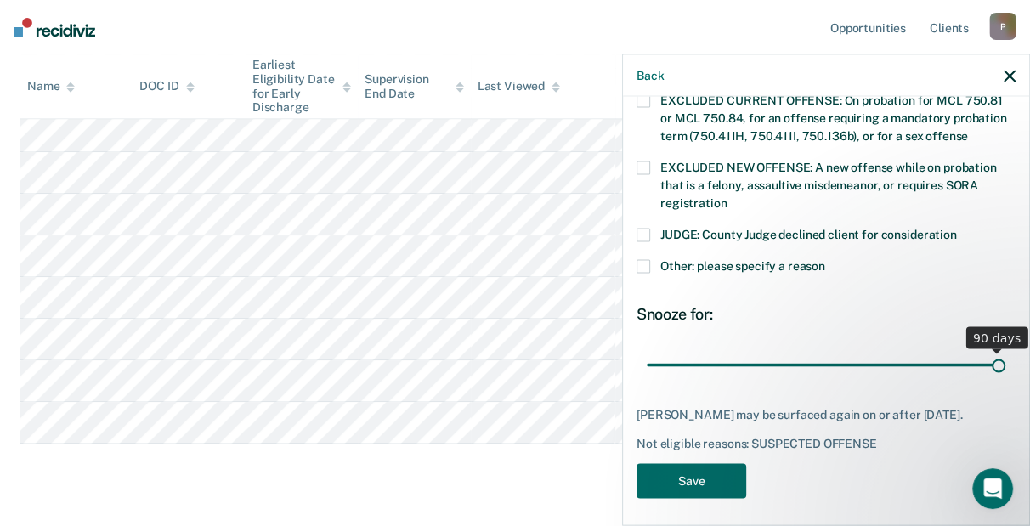
drag, startPoint x: 761, startPoint y: 350, endPoint x: 1173, endPoint y: 372, distance: 412.9
type input "90"
click at [1006, 372] on input "range" at bounding box center [826, 365] width 359 height 30
click at [695, 481] on button "Save" at bounding box center [692, 481] width 110 height 35
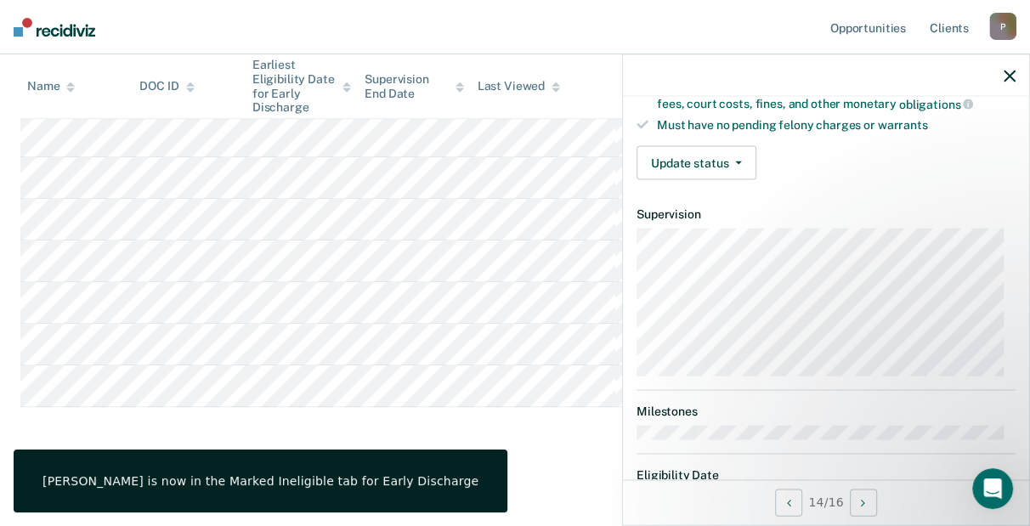
scroll to position [84, 0]
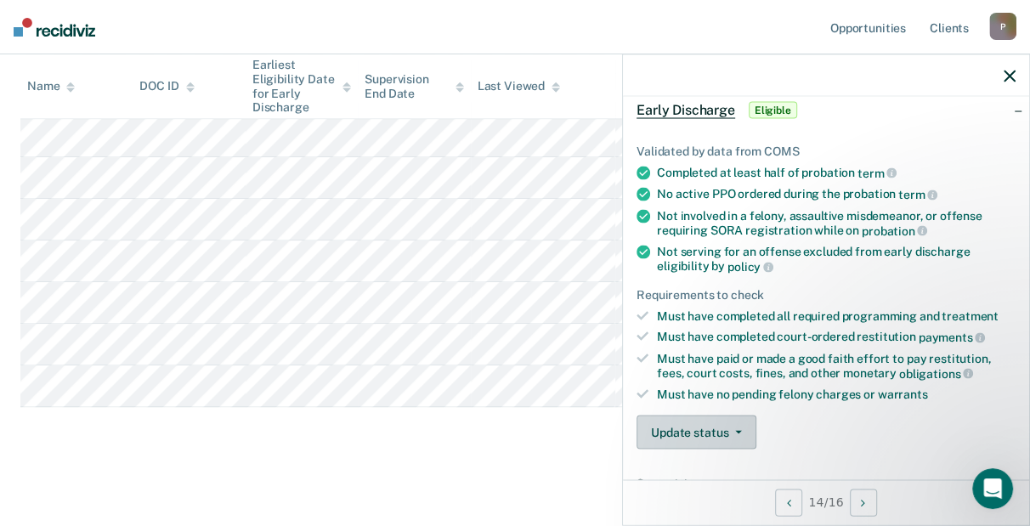
click at [690, 437] on button "Update status" at bounding box center [697, 433] width 120 height 34
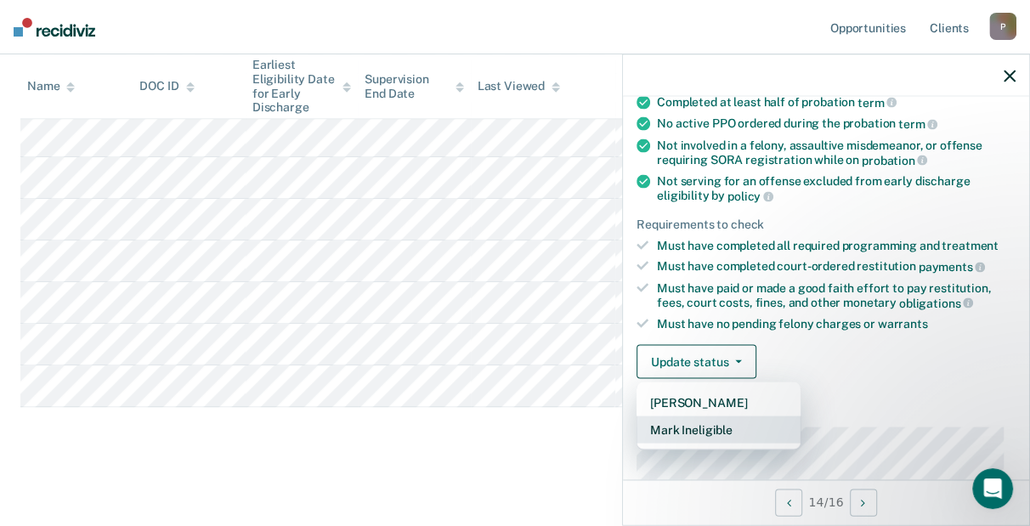
scroll to position [172, 0]
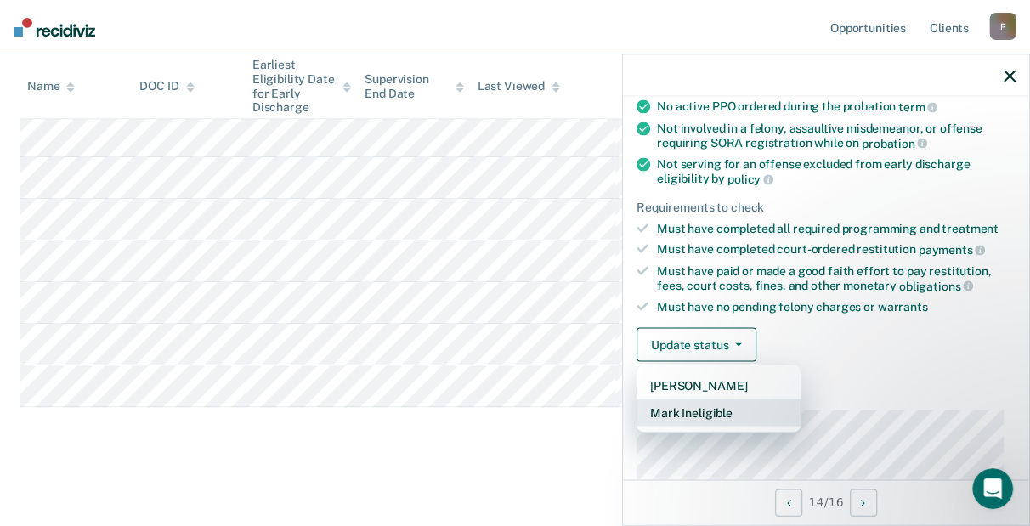
click at [728, 417] on button "Mark Ineligible" at bounding box center [719, 413] width 164 height 27
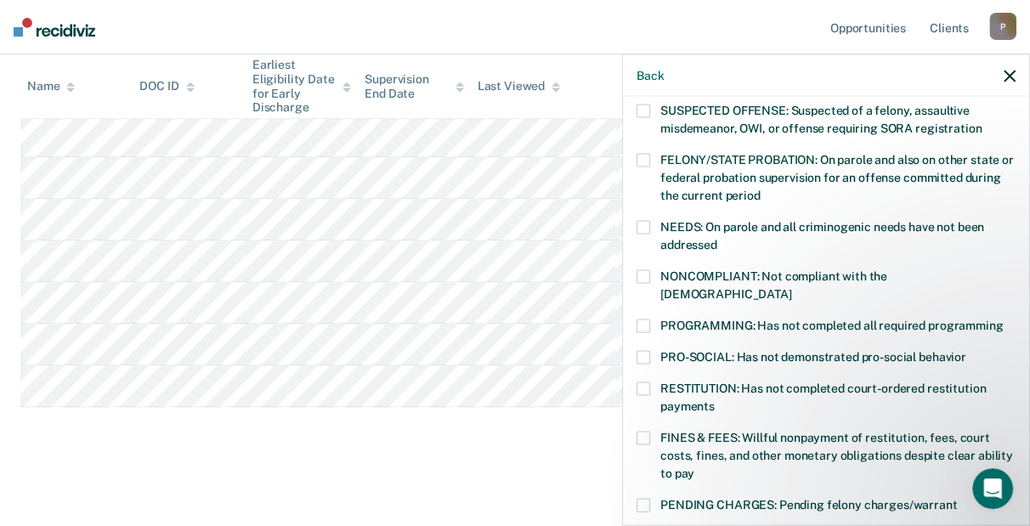
click at [856, 320] on label "PROGRAMMING: Has not completed all required programming" at bounding box center [826, 329] width 379 height 18
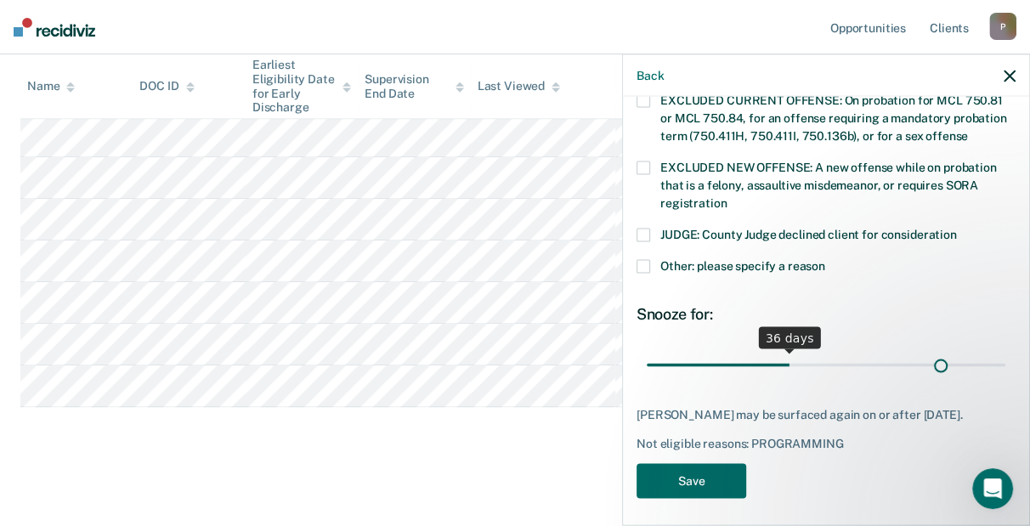
scroll to position [657, 0]
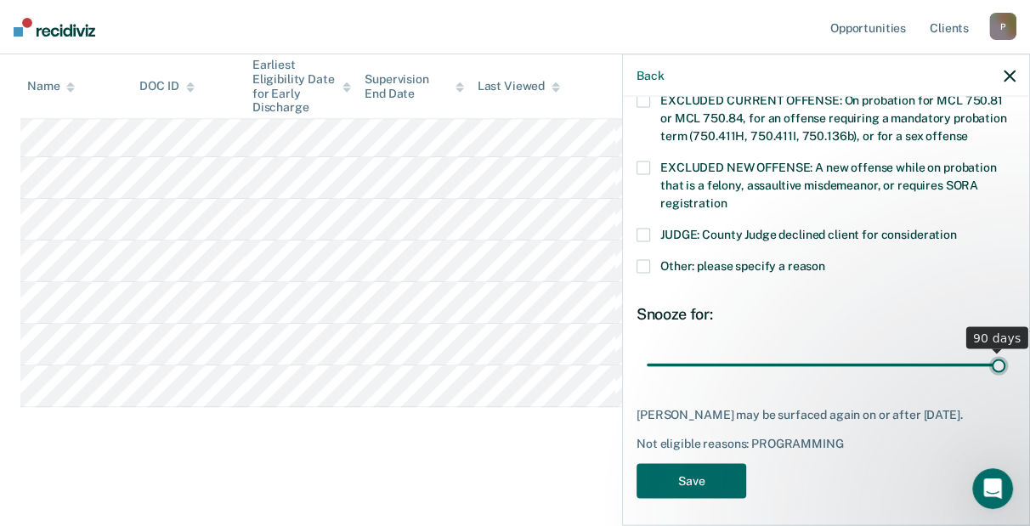
drag, startPoint x: 763, startPoint y: 343, endPoint x: 1049, endPoint y: 341, distance: 286.5
type input "90"
click at [1006, 350] on input "range" at bounding box center [826, 365] width 359 height 30
click at [681, 467] on button "Save" at bounding box center [692, 481] width 110 height 35
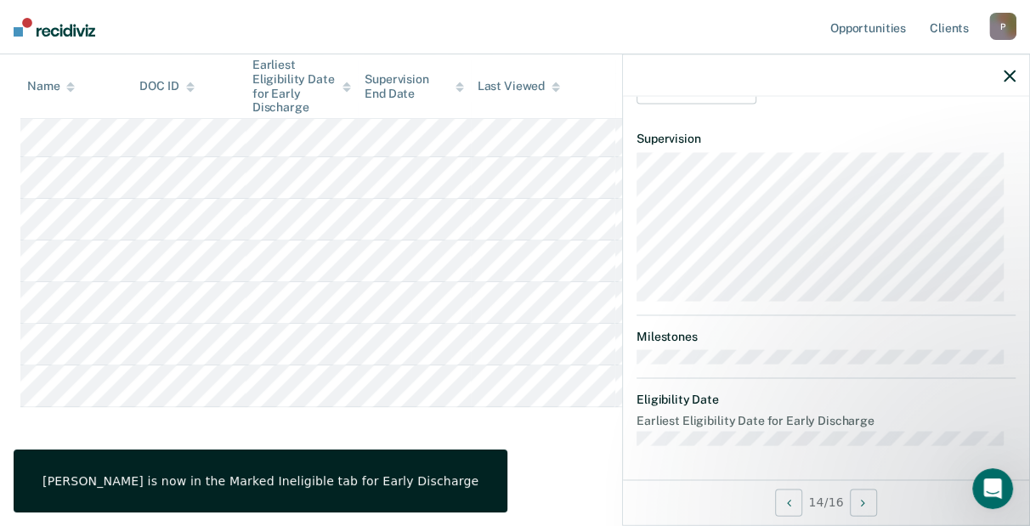
scroll to position [550, 0]
